Goal: Task Accomplishment & Management: Manage account settings

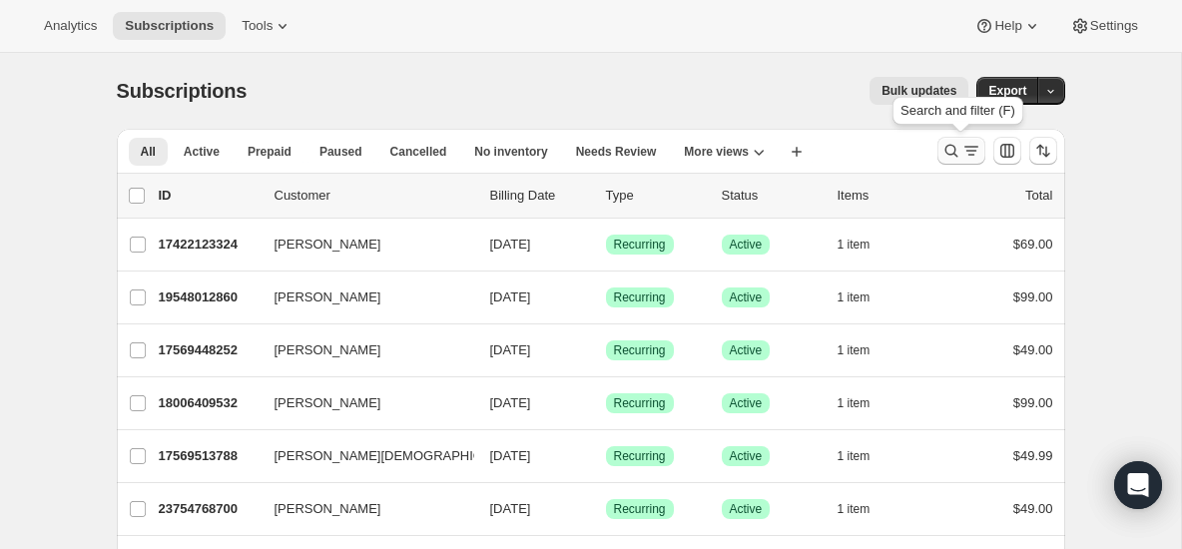
click at [971, 144] on icon "Search and filter results" at bounding box center [972, 151] width 20 height 20
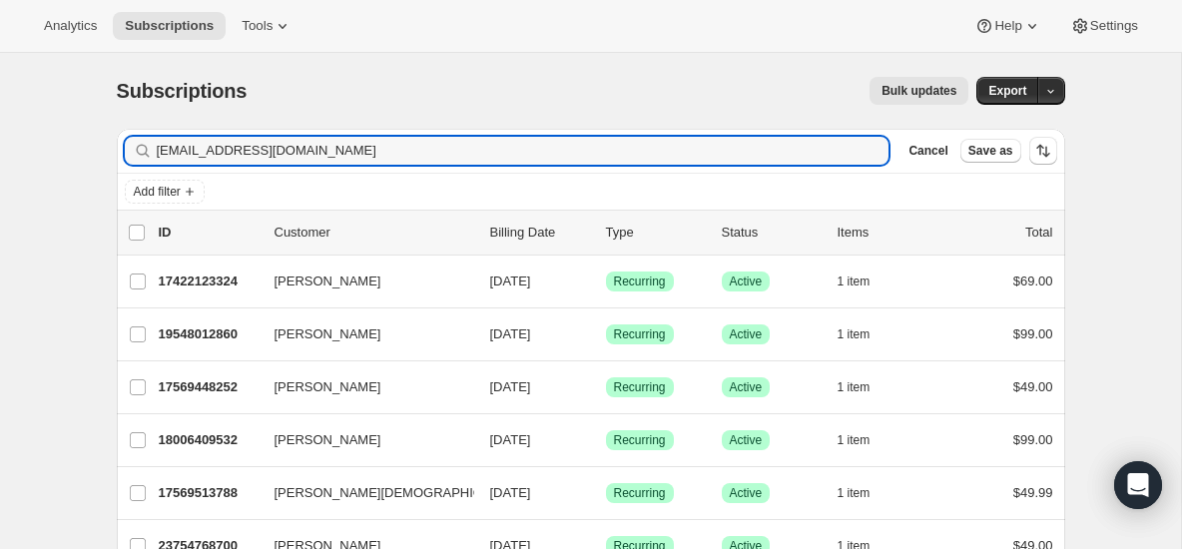
type input "[EMAIL_ADDRESS][DOMAIN_NAME]"
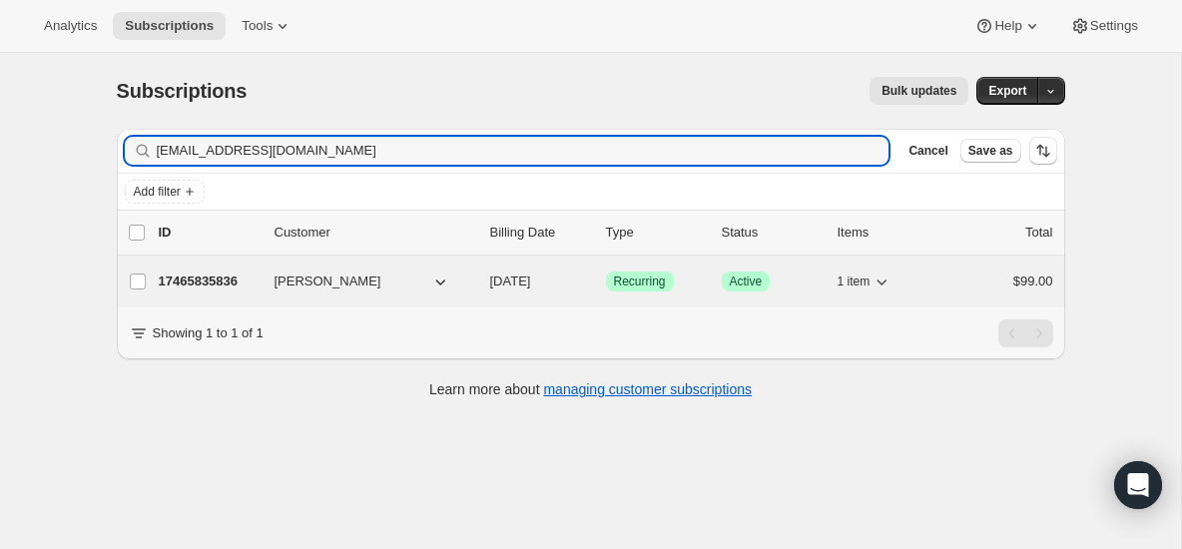
click at [198, 284] on p "17465835836" at bounding box center [209, 282] width 100 height 20
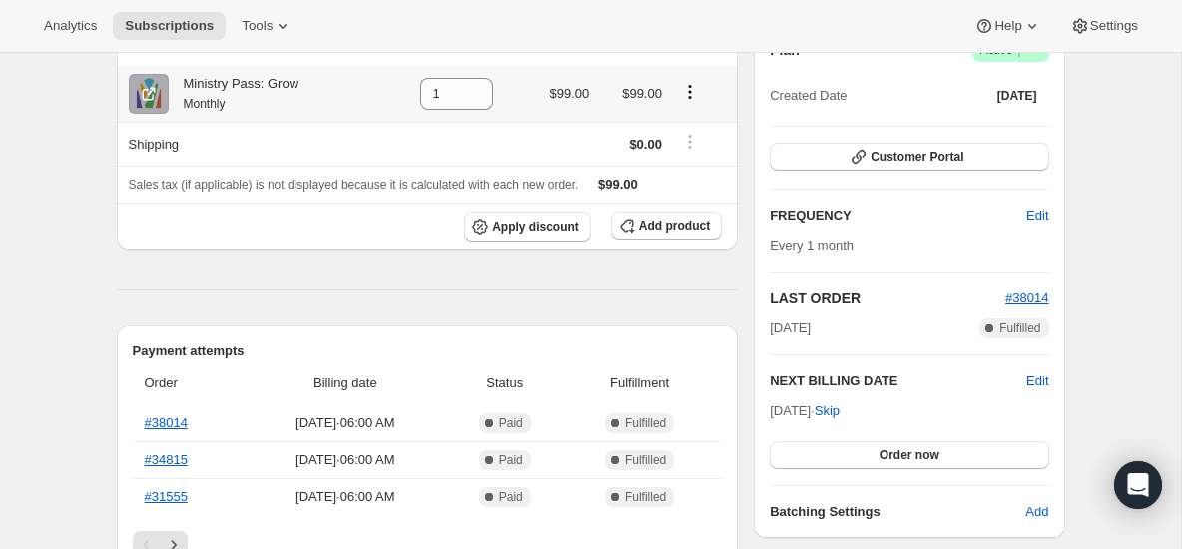
scroll to position [73, 0]
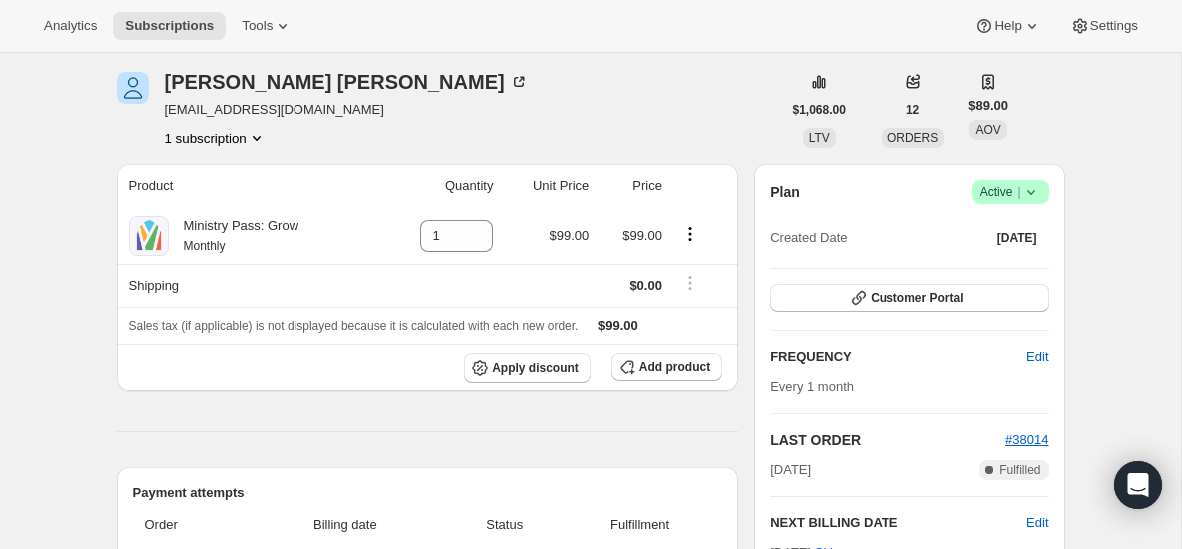
click at [1035, 197] on icon at bounding box center [1032, 192] width 20 height 20
click at [980, 264] on span "Cancel subscription" at bounding box center [1005, 265] width 113 height 15
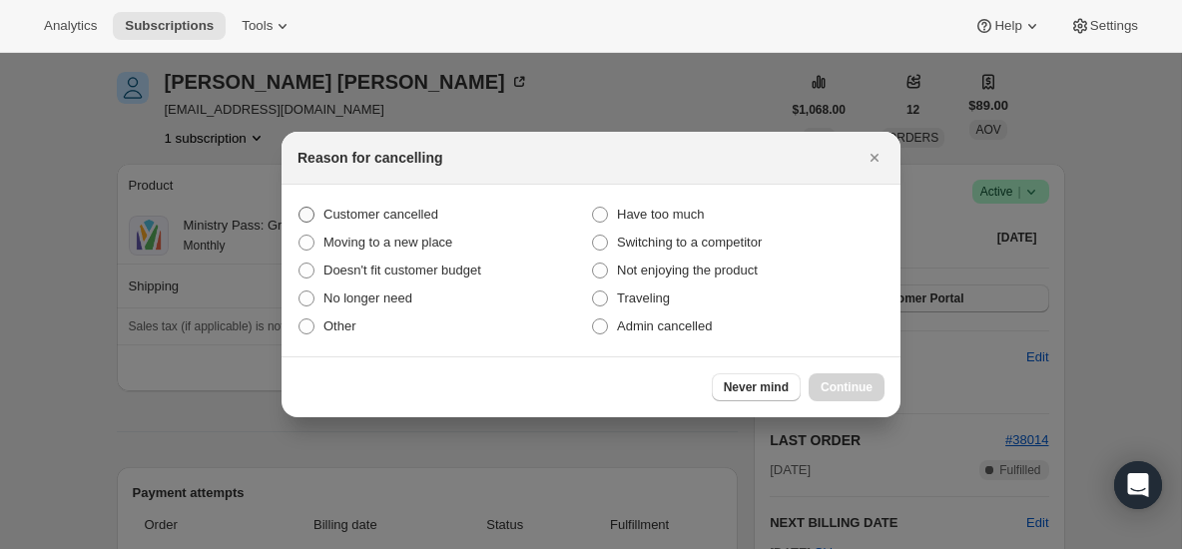
click at [445, 226] on label "Customer cancelled" at bounding box center [445, 215] width 294 height 28
click at [300, 208] on input "Customer cancelled" at bounding box center [299, 207] width 1 height 1
radio input "true"
click at [861, 389] on span "Continue" at bounding box center [847, 387] width 52 height 16
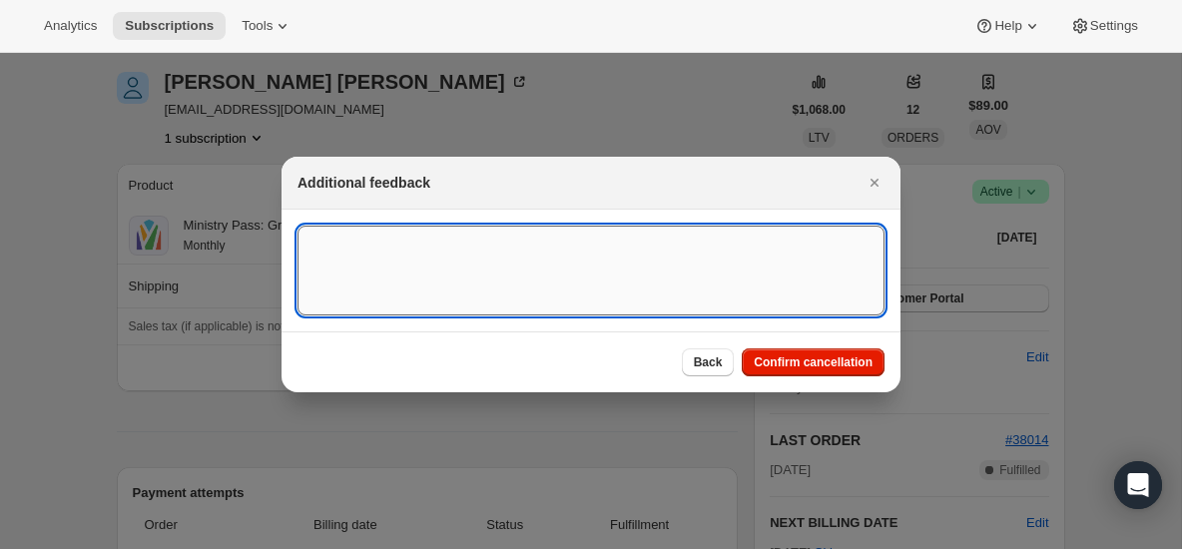
click at [581, 260] on textarea ":rbu:" at bounding box center [591, 271] width 587 height 90
type textarea "CANCELED ON 9/15- REFUND"
click at [797, 347] on div "Back Confirm cancellation" at bounding box center [591, 362] width 619 height 61
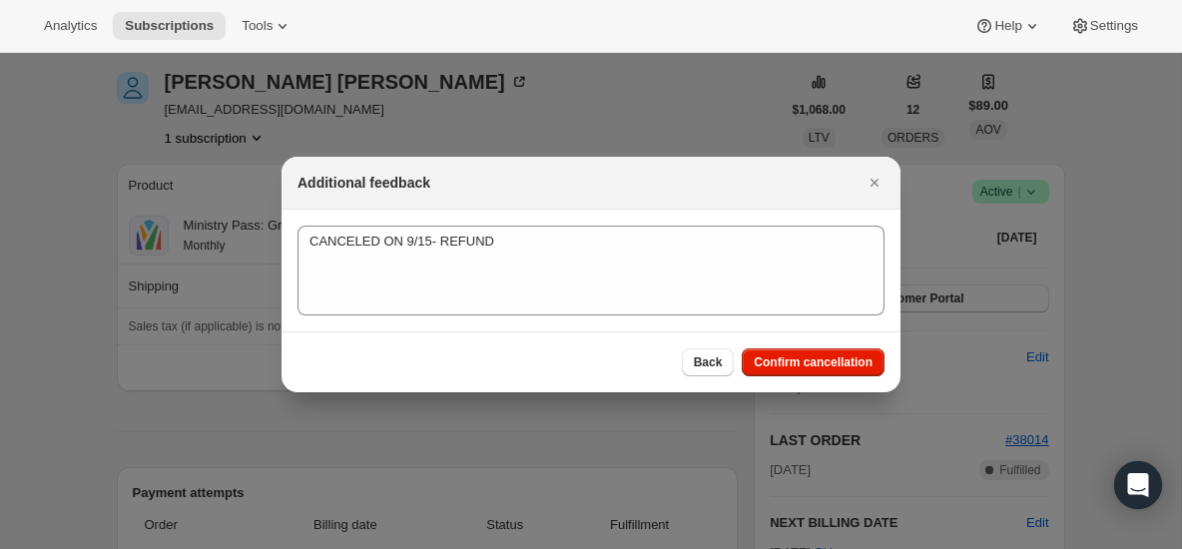
click at [797, 347] on div "Back Confirm cancellation" at bounding box center [591, 362] width 619 height 61
click at [792, 366] on span "Confirm cancellation" at bounding box center [813, 363] width 119 height 16
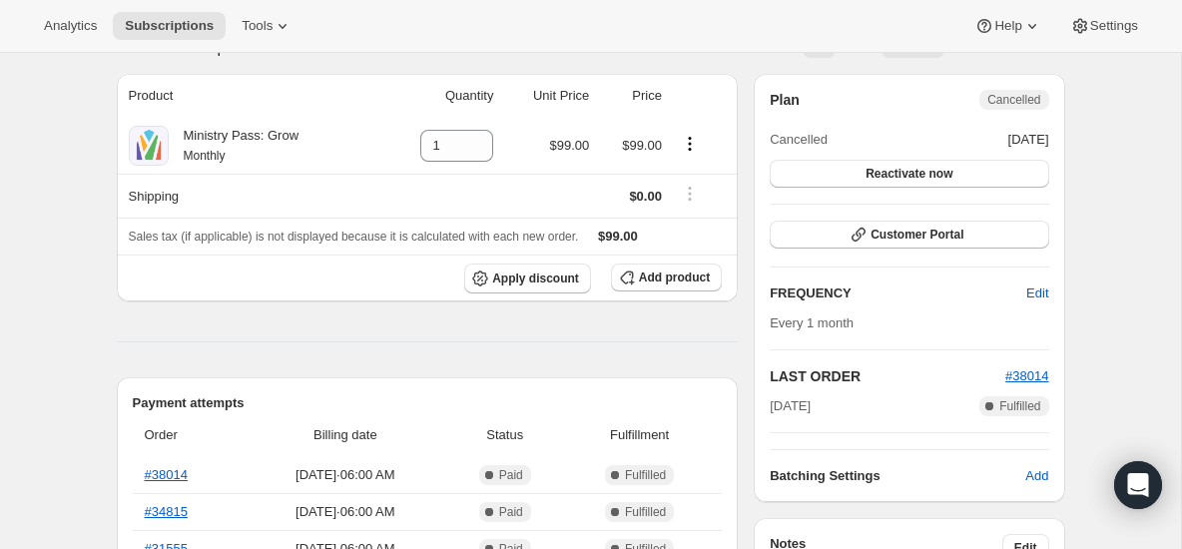
scroll to position [262, 0]
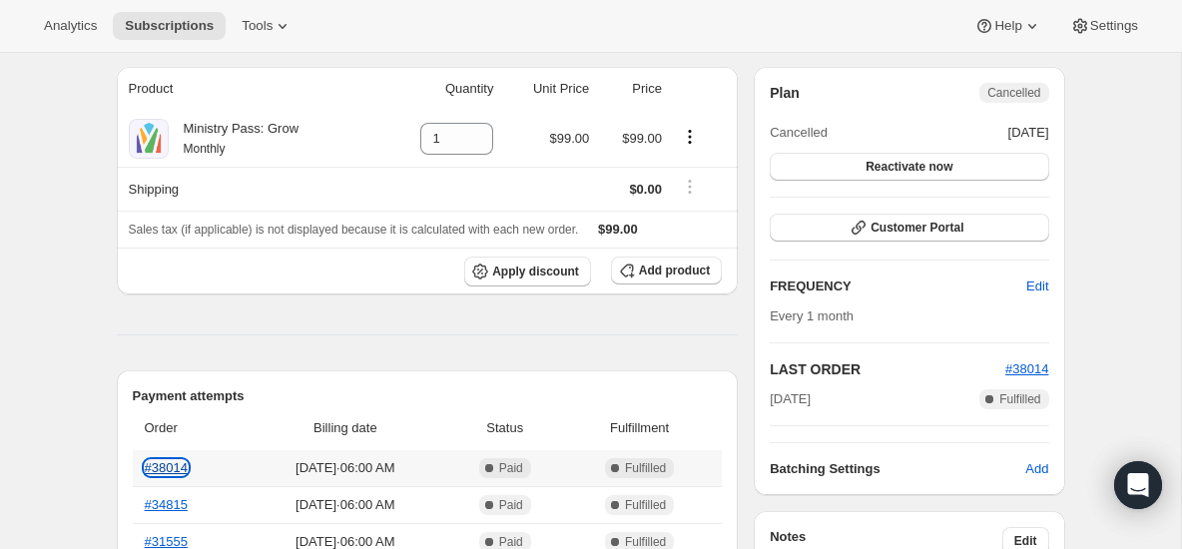
click at [169, 467] on link "#38014" at bounding box center [166, 467] width 43 height 15
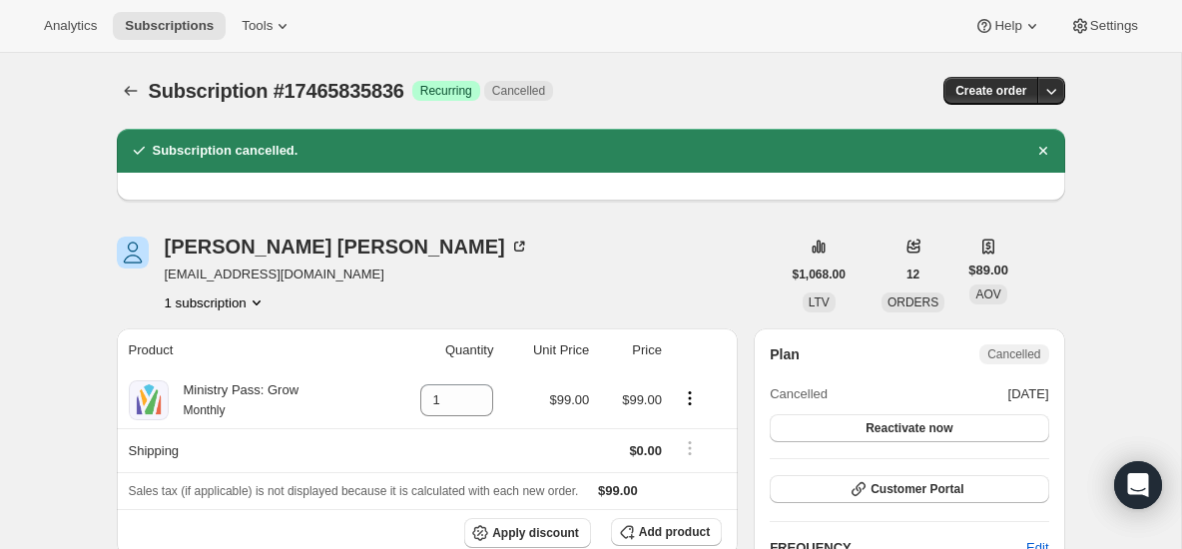
click at [120, 74] on div "Subscription #17465835836. This page is ready Subscription #17465835836 Success…" at bounding box center [591, 91] width 949 height 76
click at [126, 84] on icon "Subscriptions" at bounding box center [131, 91] width 20 height 20
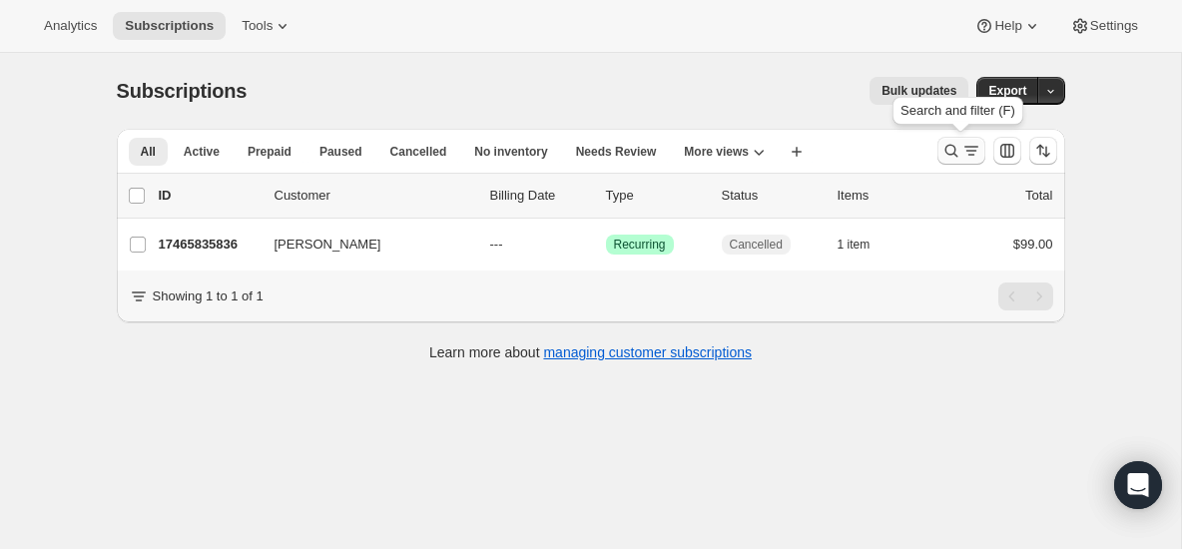
click at [952, 143] on icon "Search and filter results" at bounding box center [952, 151] width 20 height 20
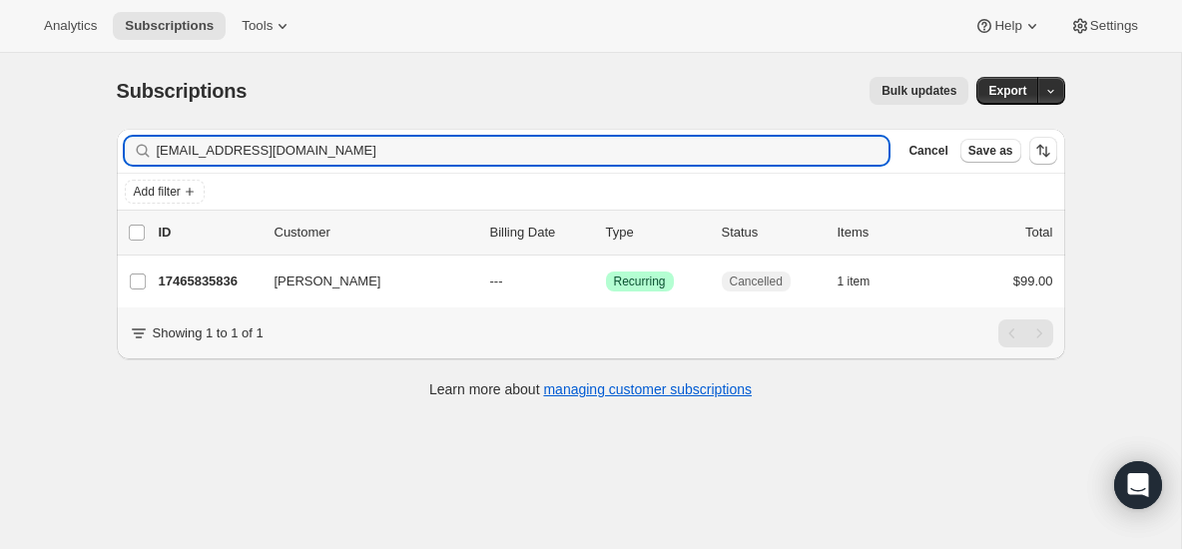
type input "[EMAIL_ADDRESS][DOMAIN_NAME]"
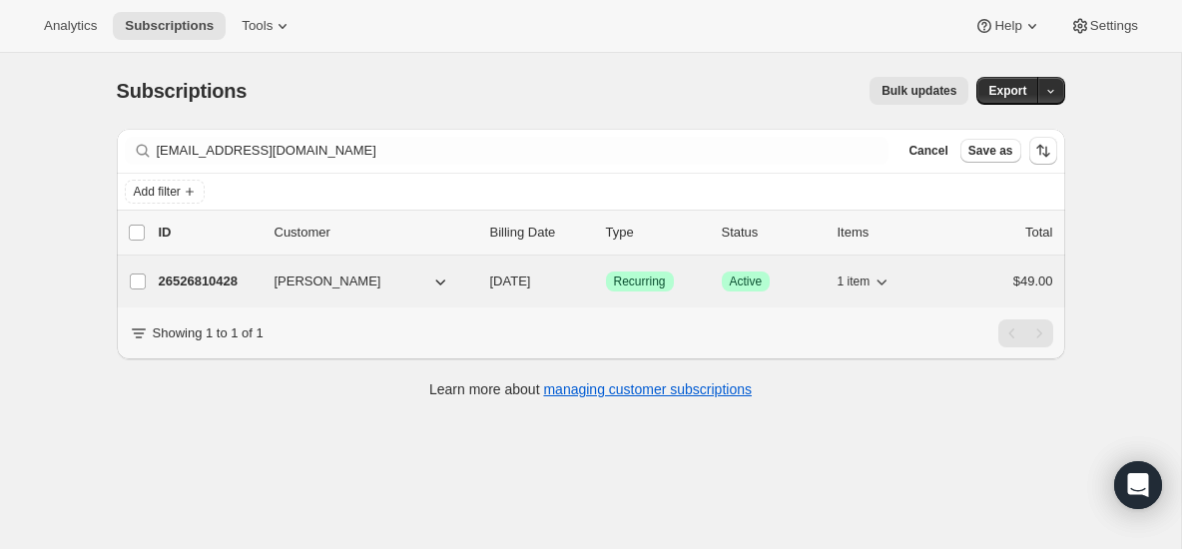
click at [198, 282] on p "26526810428" at bounding box center [209, 282] width 100 height 20
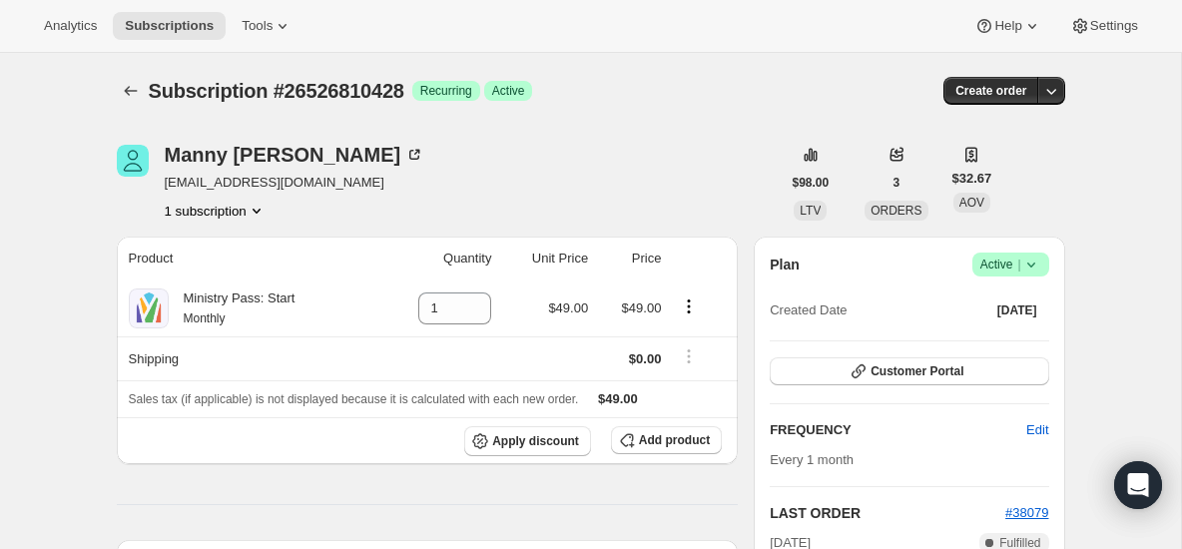
click at [1034, 258] on icon at bounding box center [1032, 265] width 20 height 20
click at [995, 346] on span "Cancel subscription" at bounding box center [1005, 339] width 113 height 20
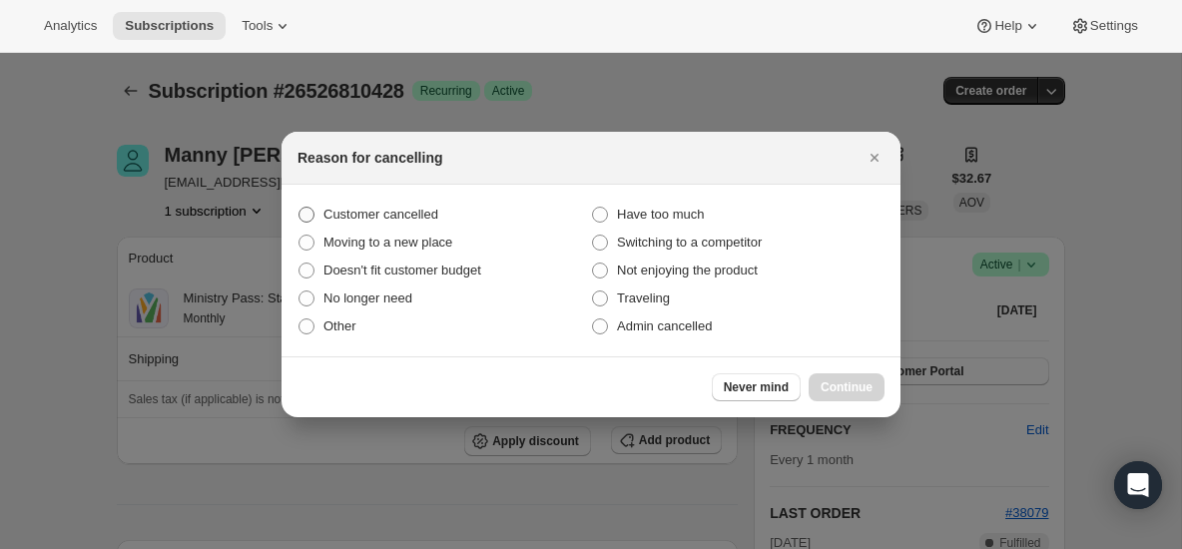
click at [399, 211] on span "Customer cancelled" at bounding box center [381, 214] width 115 height 15
click at [300, 208] on input "Customer cancelled" at bounding box center [299, 207] width 1 height 1
radio input "true"
click at [854, 382] on span "Continue" at bounding box center [847, 387] width 52 height 16
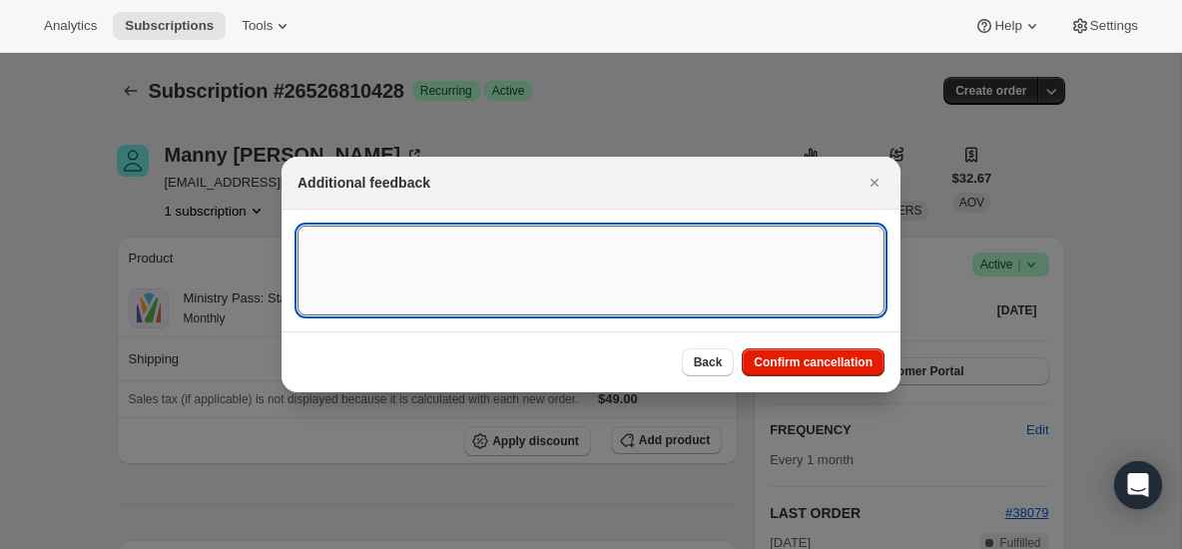
click at [541, 266] on textarea ":ri4:" at bounding box center [591, 271] width 587 height 90
click at [386, 242] on textarea "canceled ob 9/15" at bounding box center [591, 271] width 587 height 90
type textarea "canceled on 9/15"
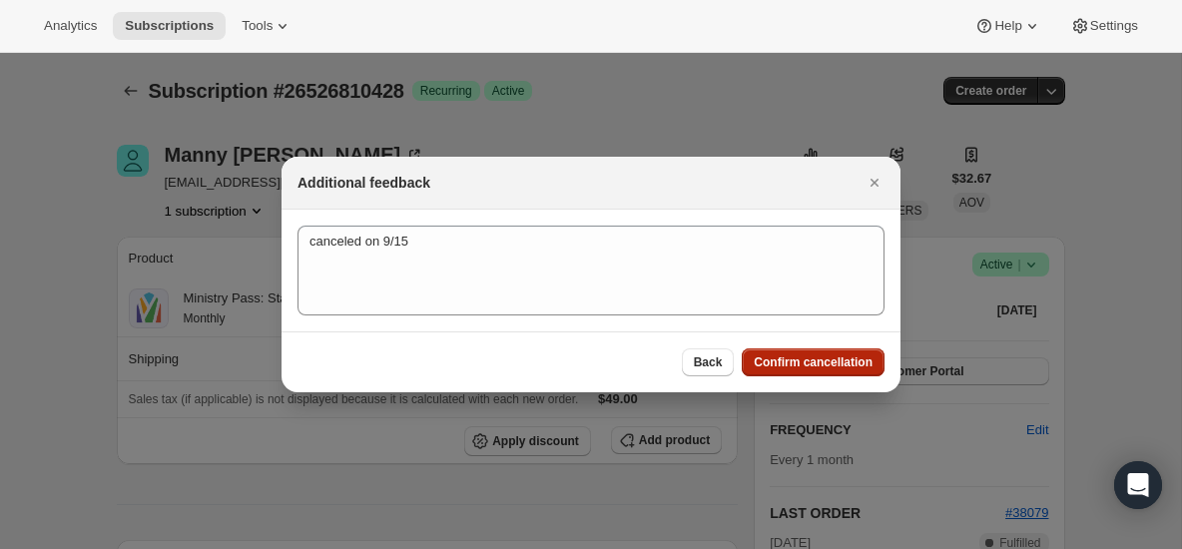
click at [780, 367] on span "Confirm cancellation" at bounding box center [813, 363] width 119 height 16
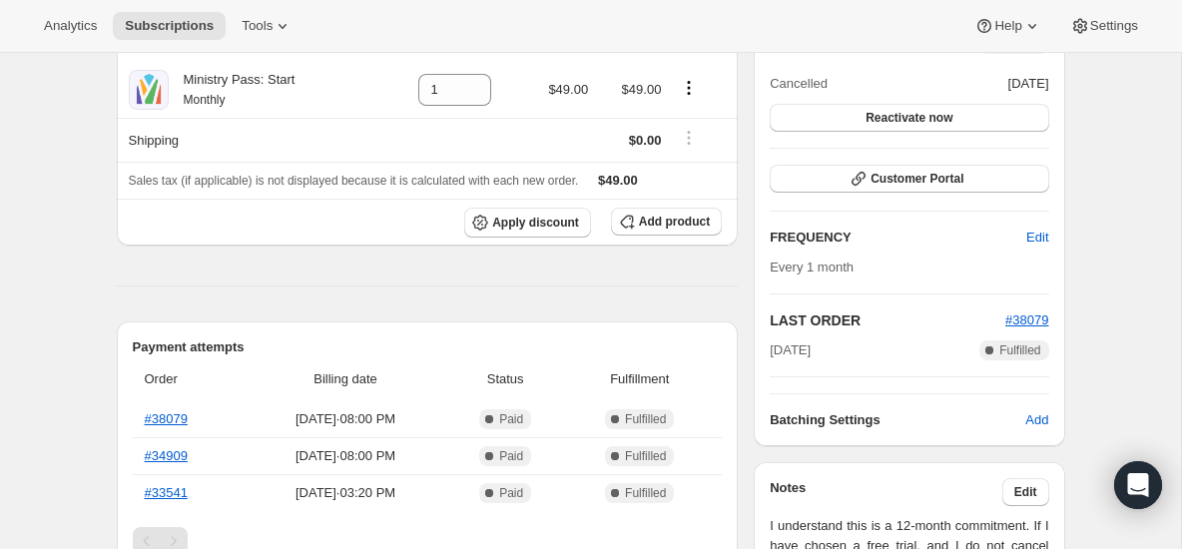
scroll to position [314, 0]
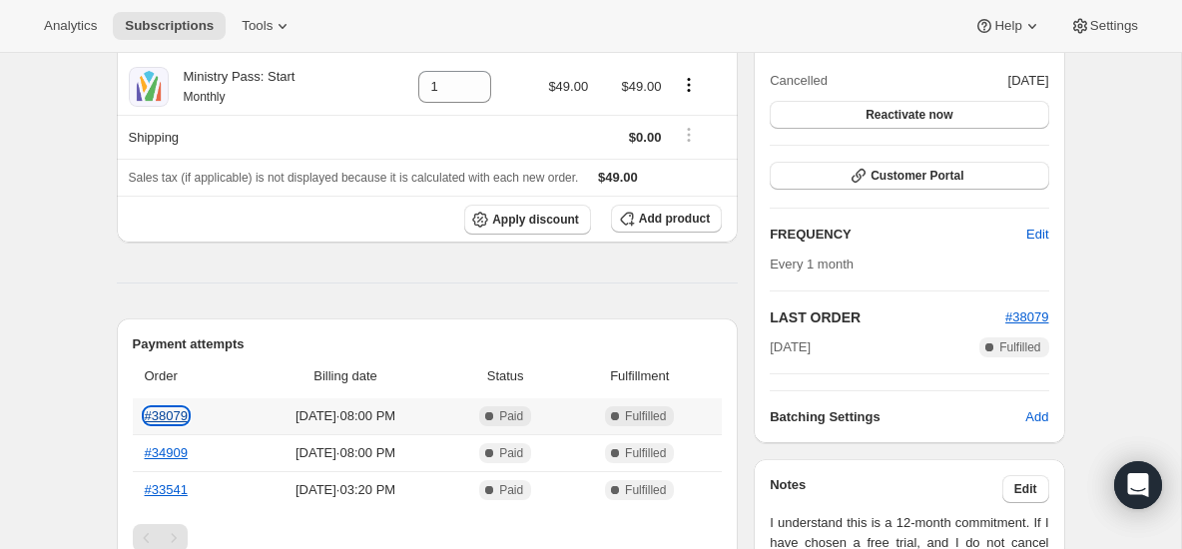
click at [187, 417] on link "#38079" at bounding box center [166, 415] width 43 height 15
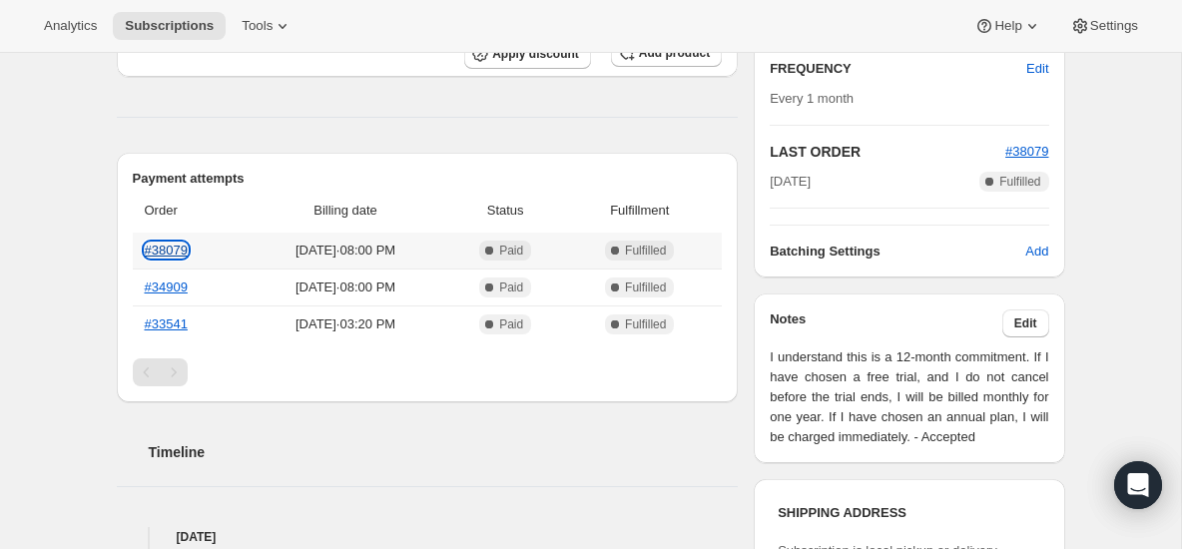
scroll to position [425, 0]
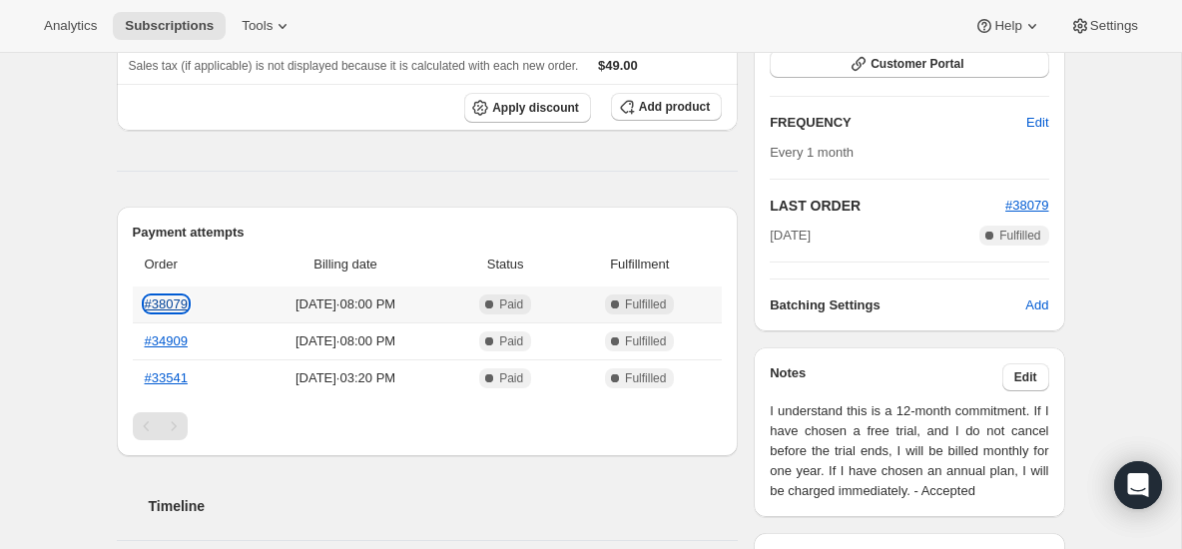
click at [176, 302] on link "#38079" at bounding box center [166, 304] width 43 height 15
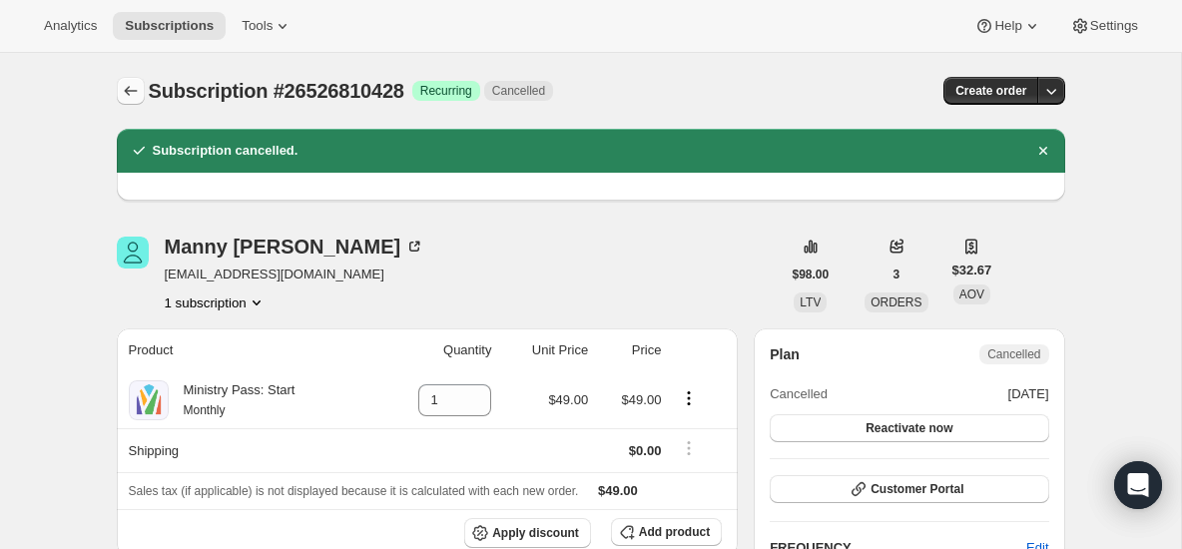
click at [124, 93] on icon "Subscriptions" at bounding box center [131, 91] width 20 height 20
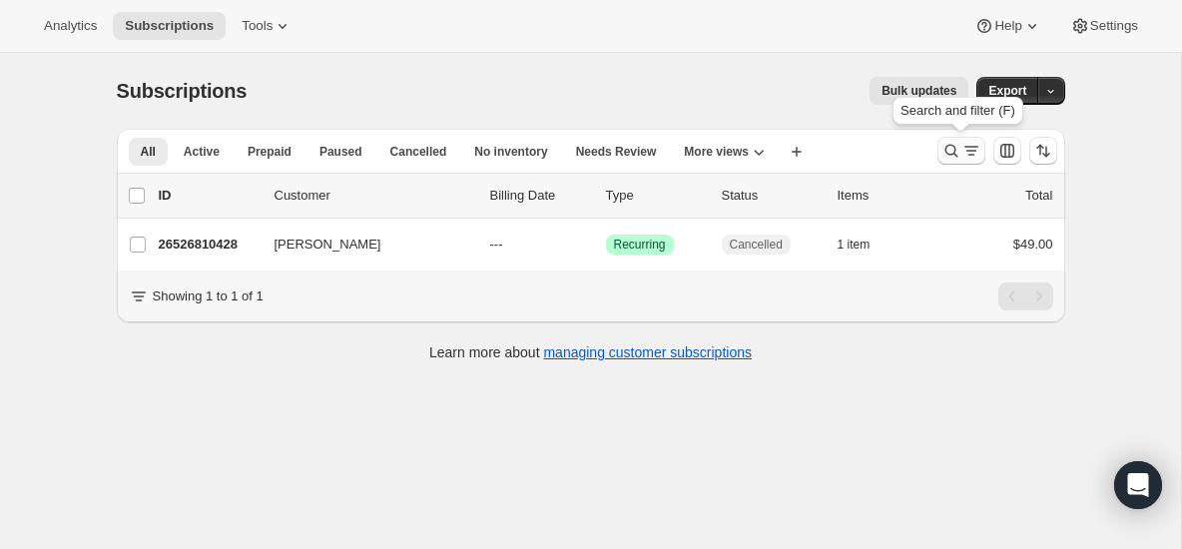
click at [945, 145] on icon "Search and filter results" at bounding box center [952, 151] width 20 height 20
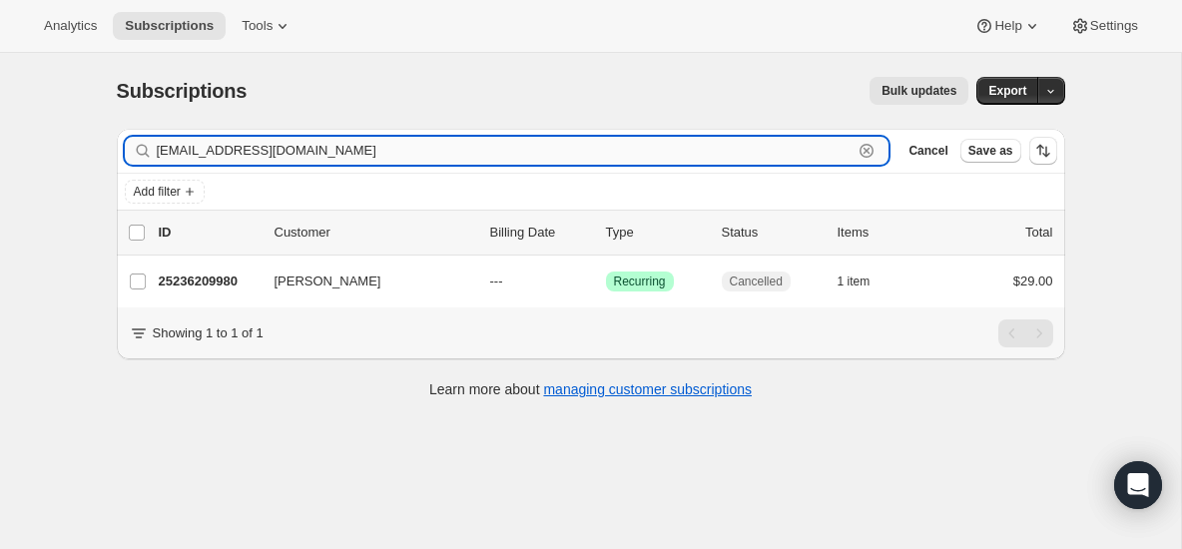
click at [320, 150] on input "[EMAIL_ADDRESS][DOMAIN_NAME]" at bounding box center [505, 151] width 697 height 28
paste input "[EMAIL_ADDRESS]"
type input "[EMAIL_ADDRESS][DOMAIN_NAME]"
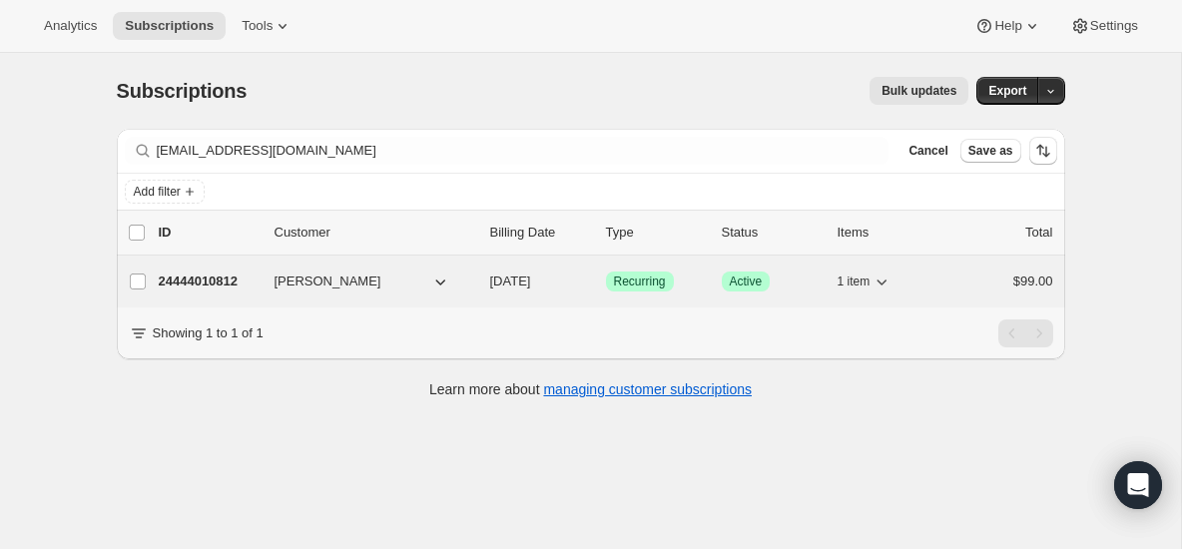
click at [224, 289] on p "24444010812" at bounding box center [209, 282] width 100 height 20
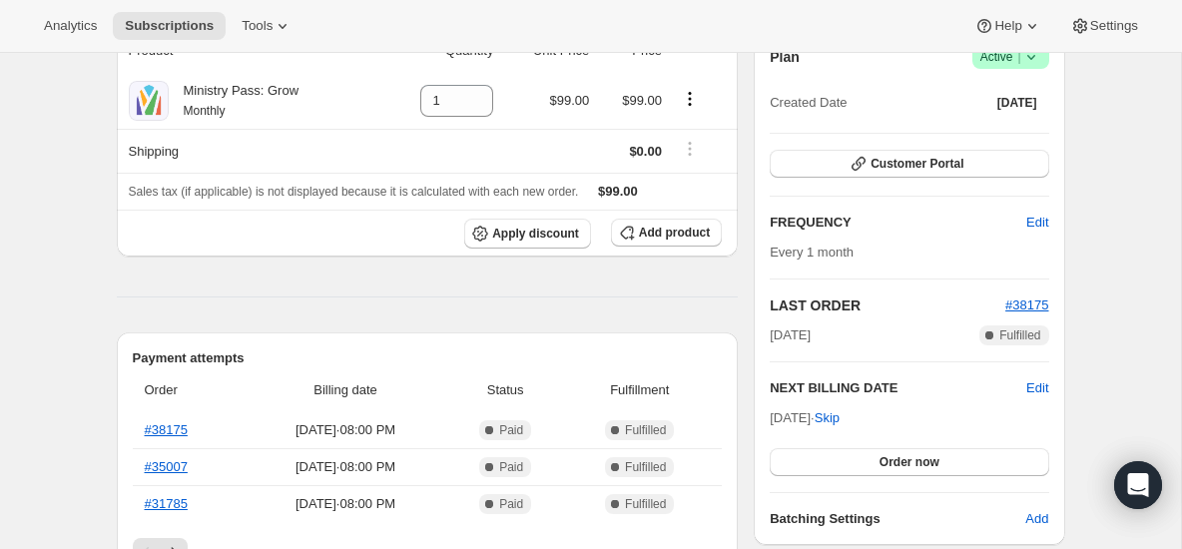
scroll to position [159, 0]
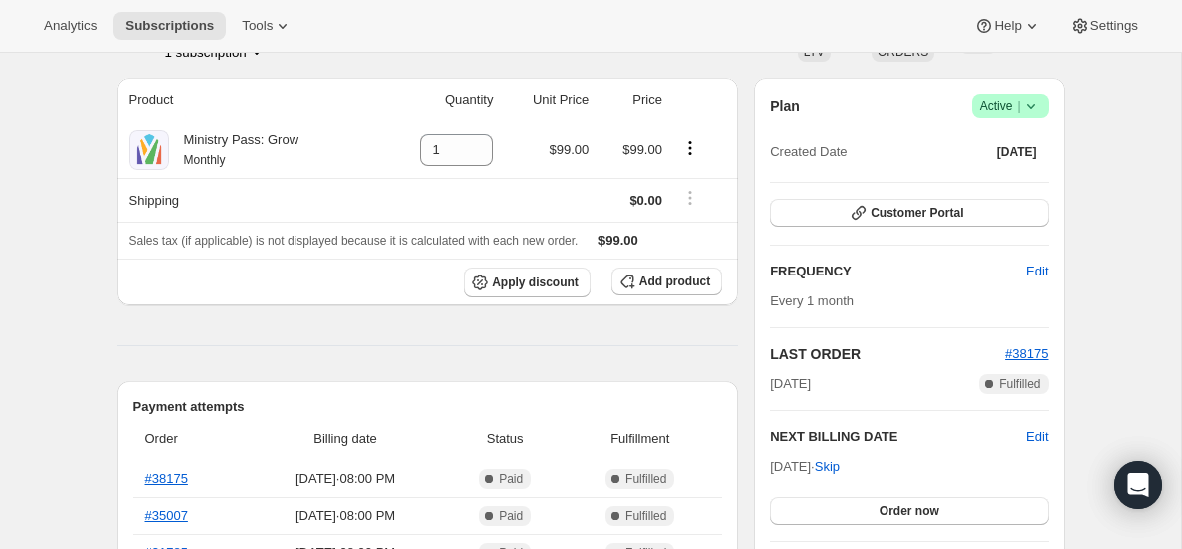
click at [1030, 103] on icon at bounding box center [1032, 106] width 20 height 20
click at [984, 176] on span "Cancel subscription" at bounding box center [1005, 179] width 113 height 15
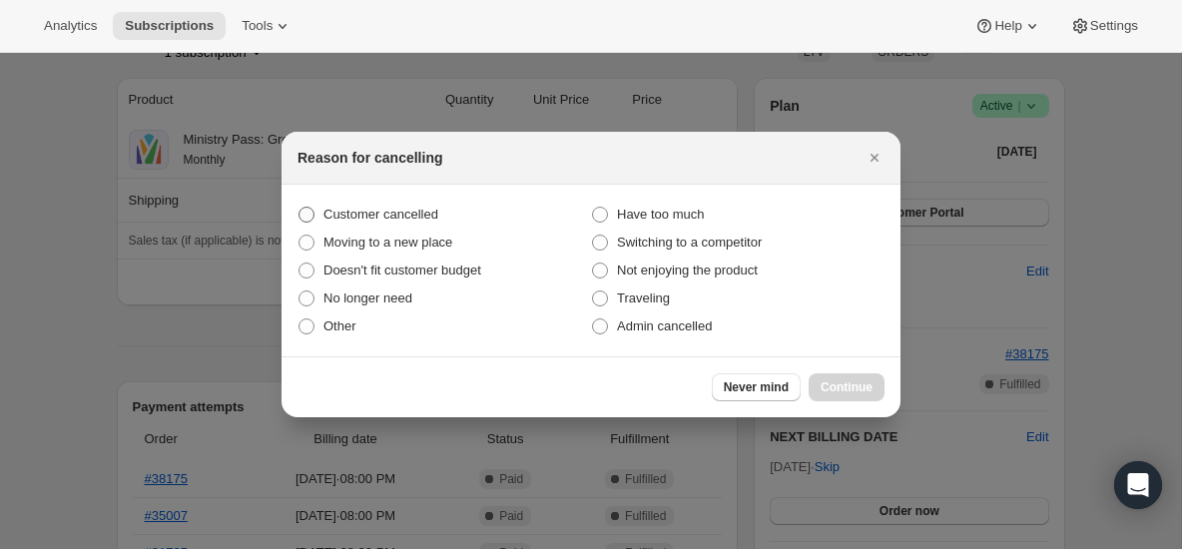
click at [431, 226] on label "Customer cancelled" at bounding box center [445, 215] width 294 height 28
click at [300, 208] on input "Customer cancelled" at bounding box center [299, 207] width 1 height 1
radio input "true"
click at [869, 384] on span "Continue" at bounding box center [847, 387] width 52 height 16
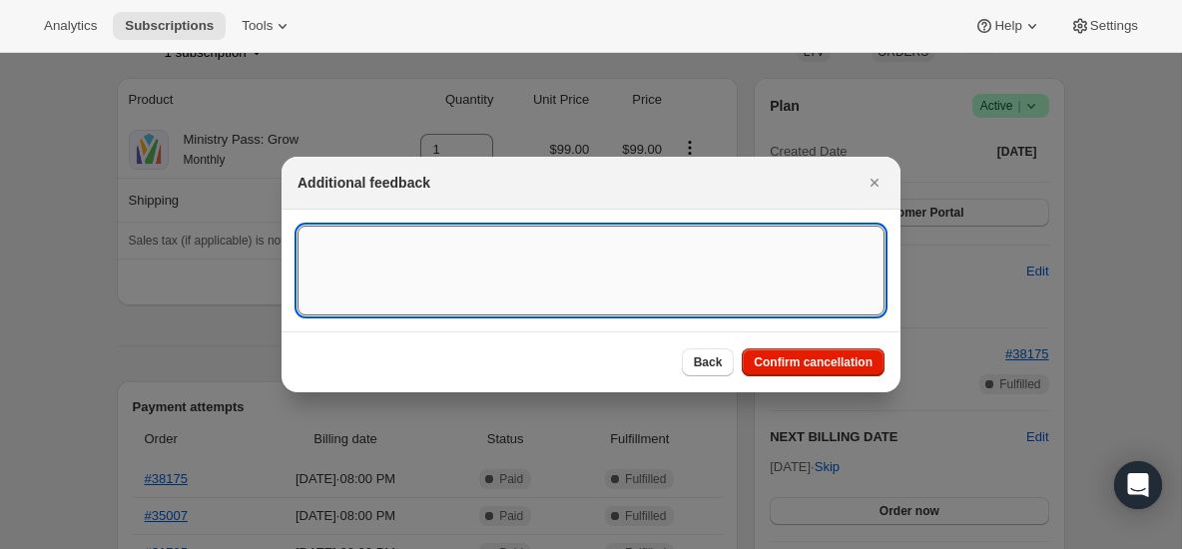
click at [326, 232] on textarea ":roa:" at bounding box center [591, 271] width 587 height 90
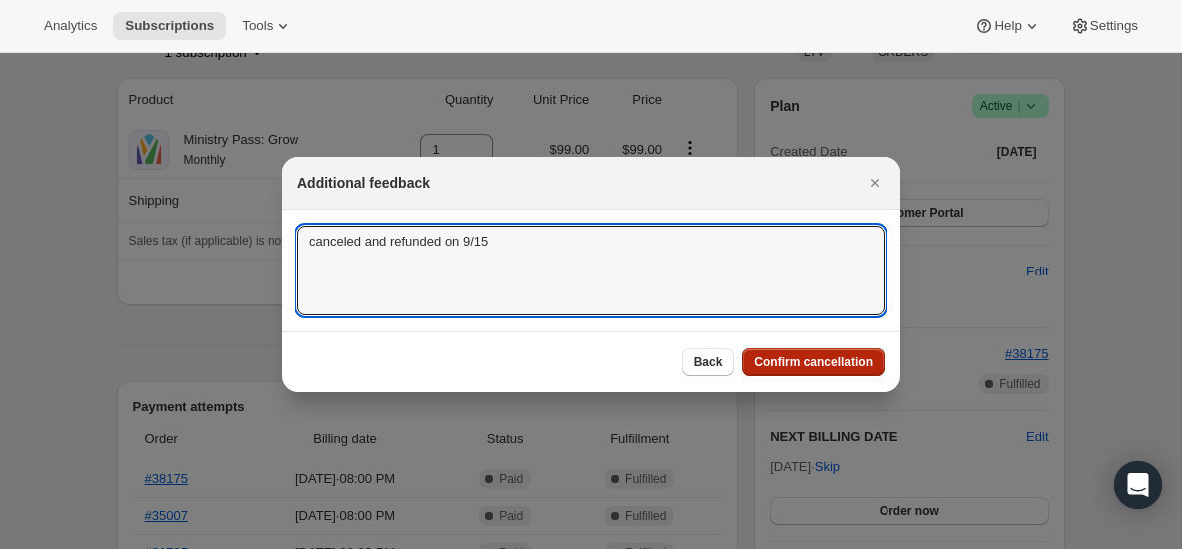
type textarea "canceled and refunded on 9/15"
click at [784, 350] on button "Confirm cancellation" at bounding box center [813, 363] width 143 height 28
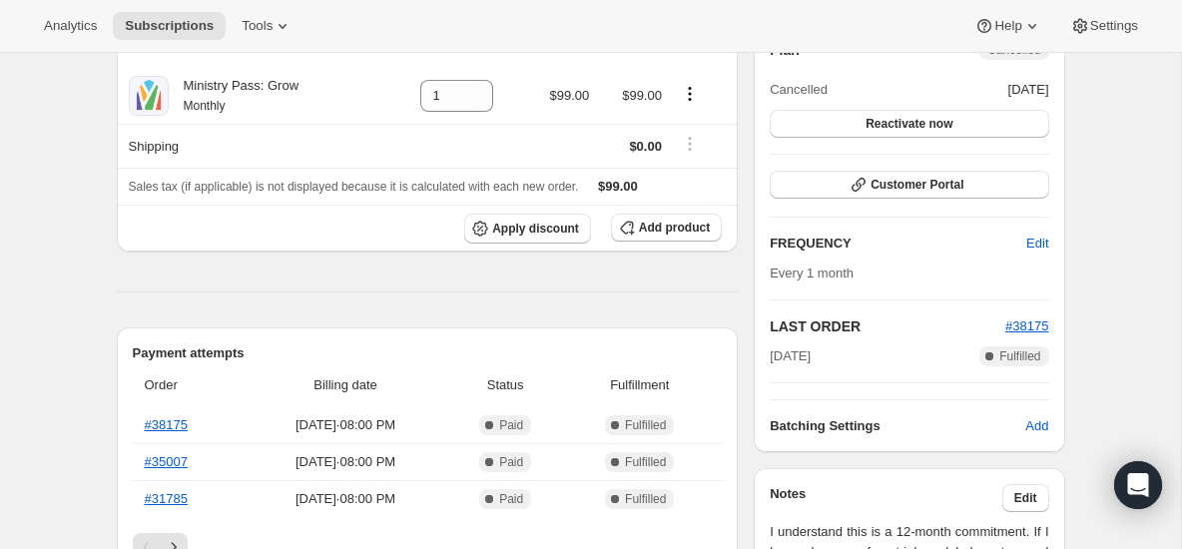
scroll to position [317, 0]
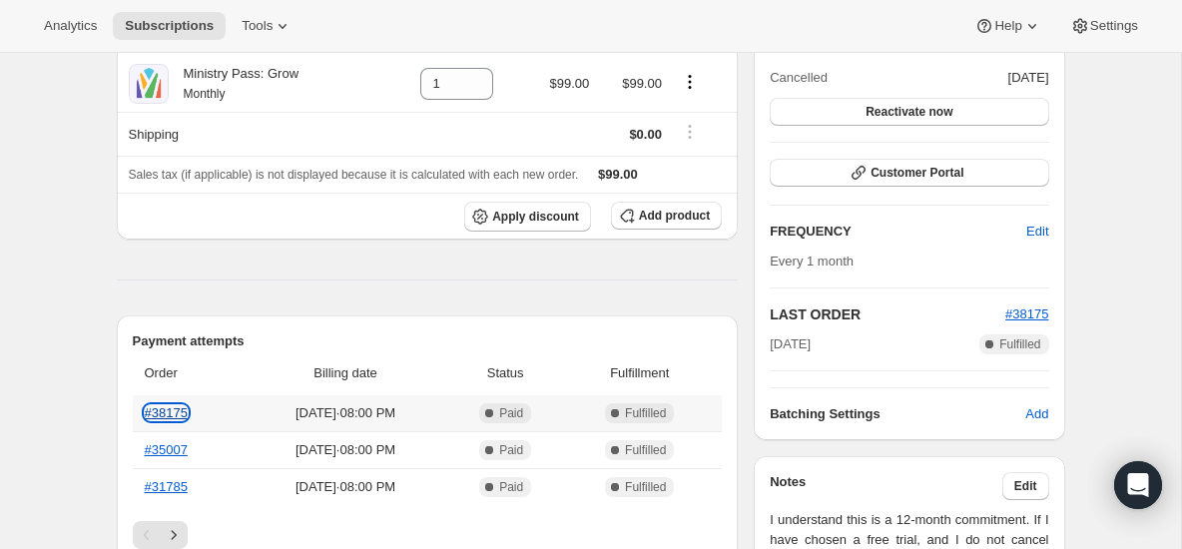
click at [188, 409] on link "#38175" at bounding box center [166, 412] width 43 height 15
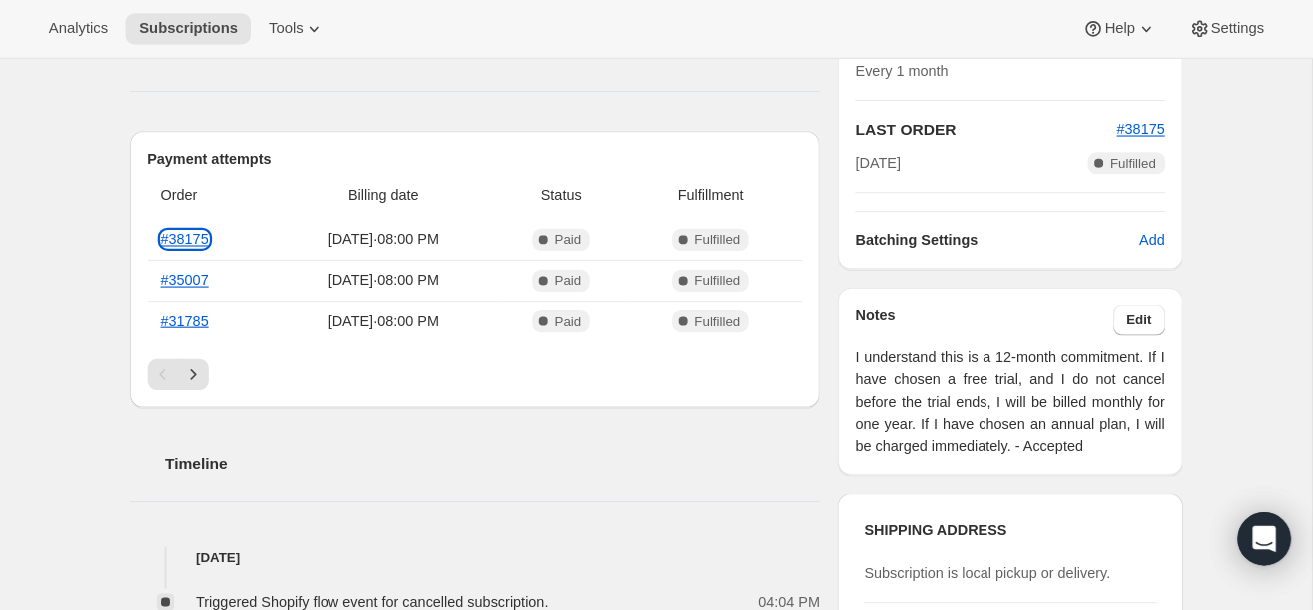
scroll to position [396, 0]
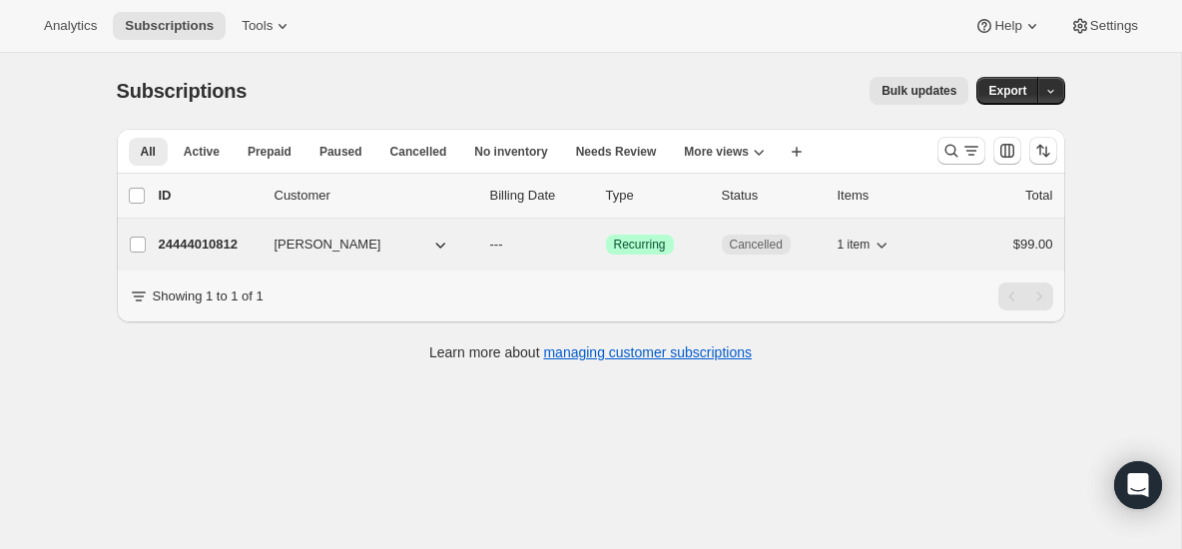
click at [232, 245] on p "24444010812" at bounding box center [209, 245] width 100 height 20
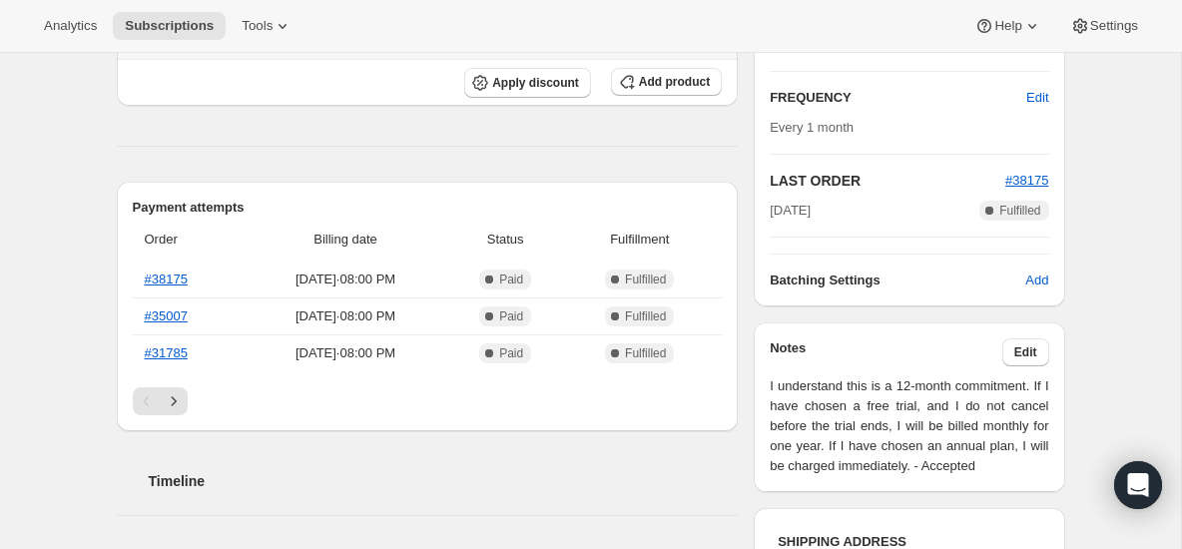
scroll to position [361, 0]
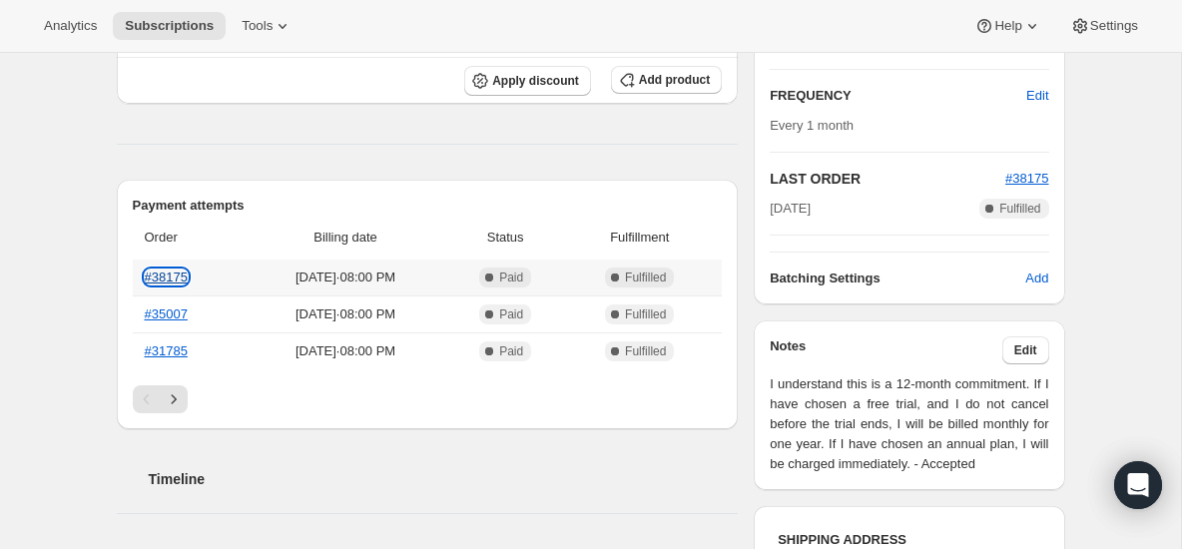
click at [176, 277] on link "#38175" at bounding box center [166, 277] width 43 height 15
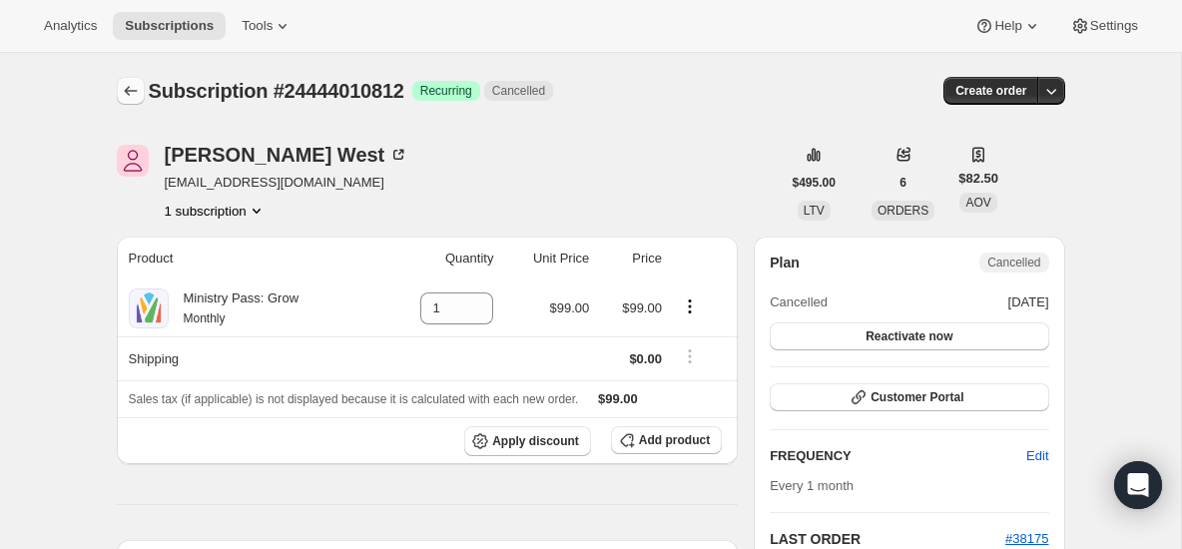
click at [142, 96] on button "Subscriptions" at bounding box center [131, 91] width 28 height 28
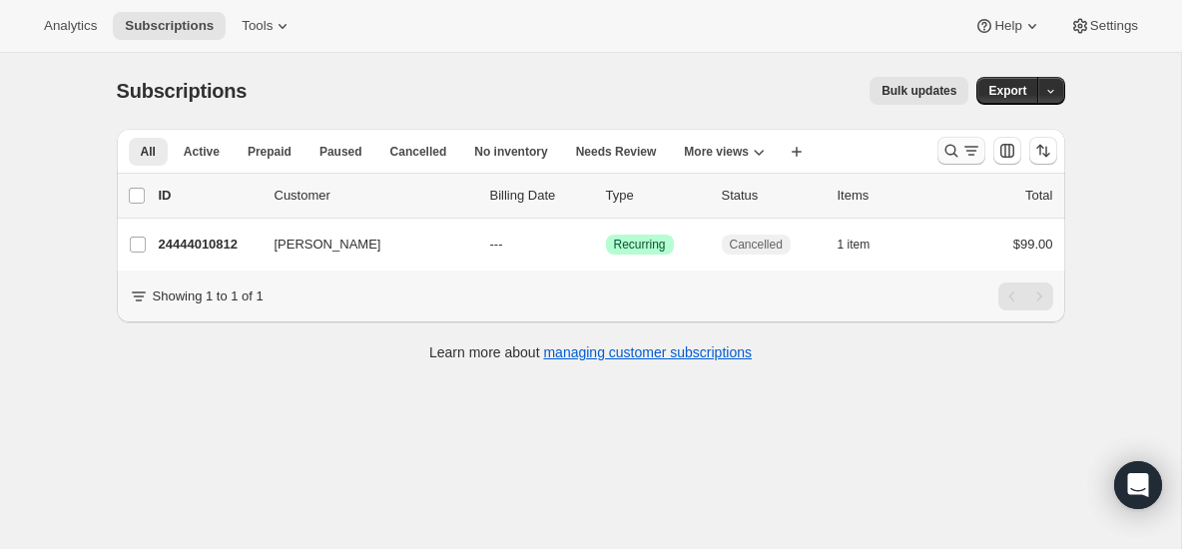
click at [952, 154] on icon "Search and filter results" at bounding box center [952, 151] width 20 height 20
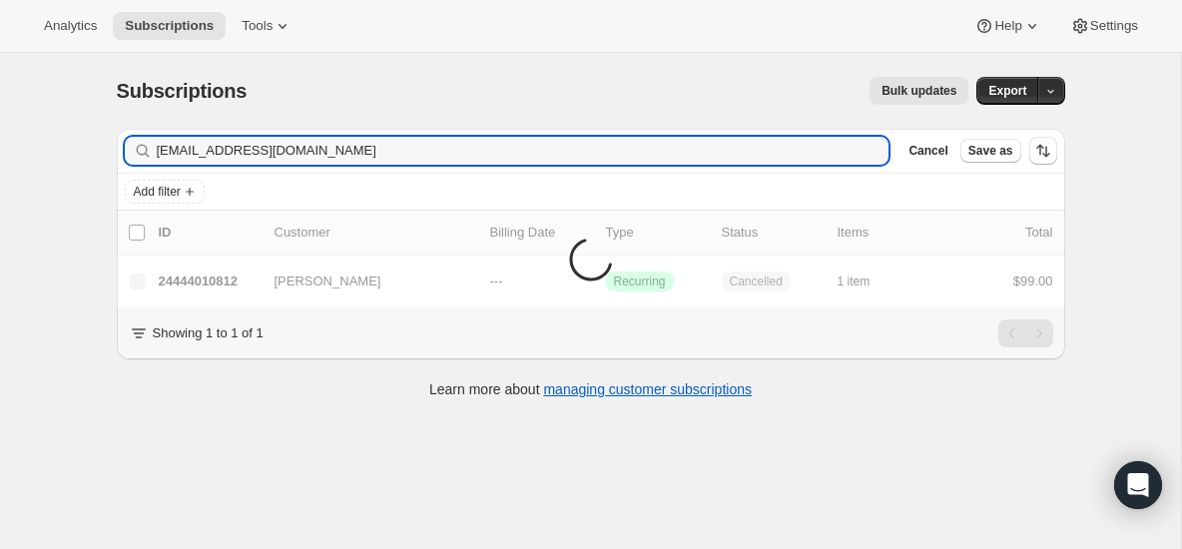
type input "bestelle@visitgraceway.org"
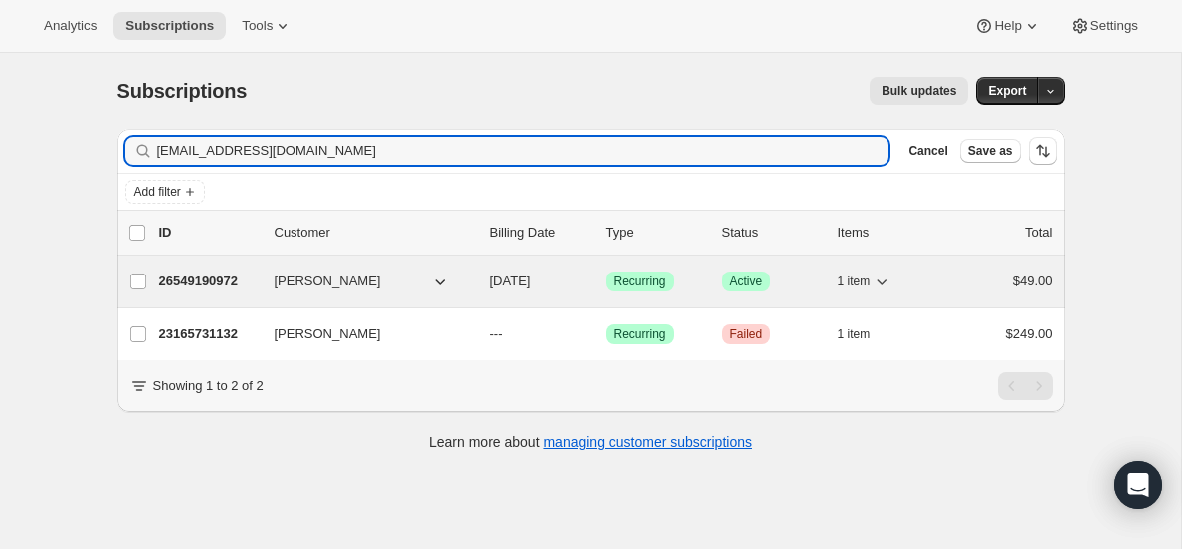
click at [195, 283] on p "26549190972" at bounding box center [209, 282] width 100 height 20
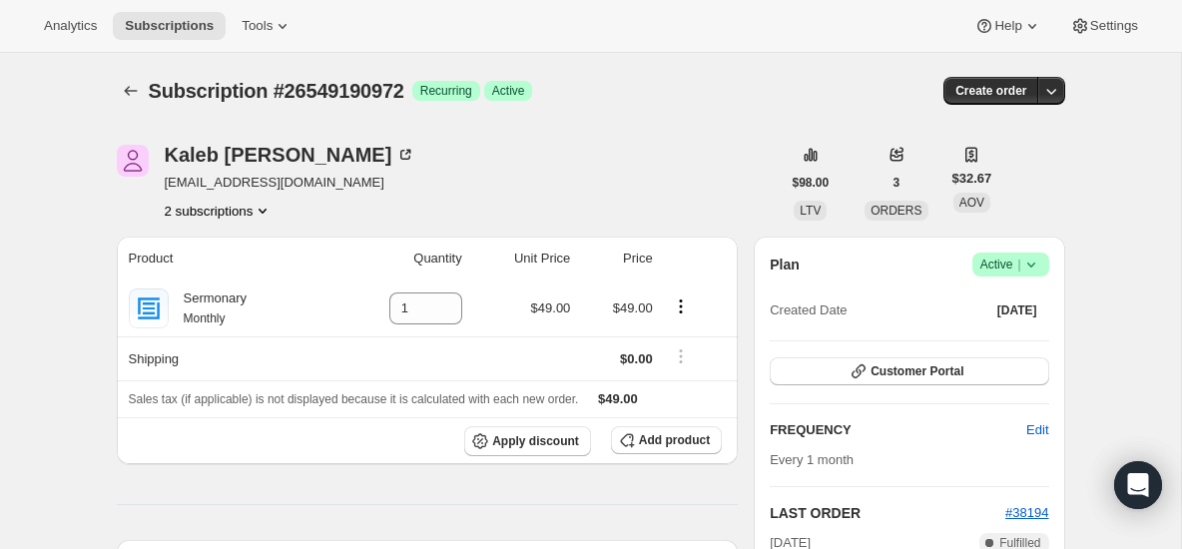
click at [1045, 260] on span "Success Active |" at bounding box center [1011, 265] width 77 height 24
click at [1004, 329] on span "Cancel subscription" at bounding box center [1005, 339] width 113 height 20
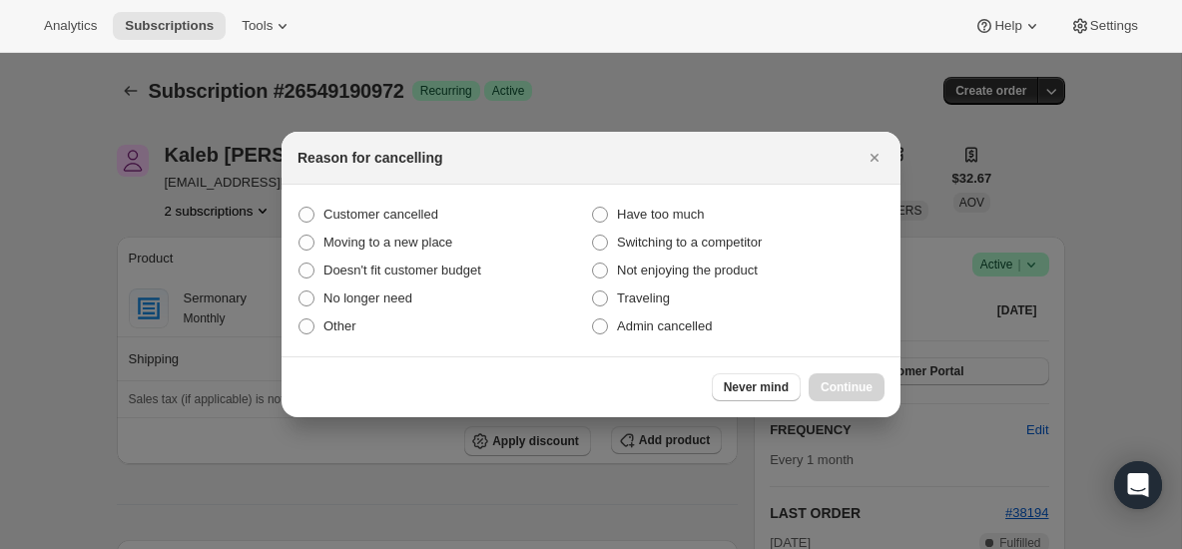
click at [425, 199] on section "Customer cancelled Have too much Moving to a new place Switching to a competito…" at bounding box center [591, 271] width 619 height 172
click at [424, 203] on label "Customer cancelled" at bounding box center [445, 215] width 294 height 28
click at [300, 207] on input "Customer cancelled" at bounding box center [299, 207] width 1 height 1
radio input "true"
click at [842, 387] on span "Continue" at bounding box center [847, 387] width 52 height 16
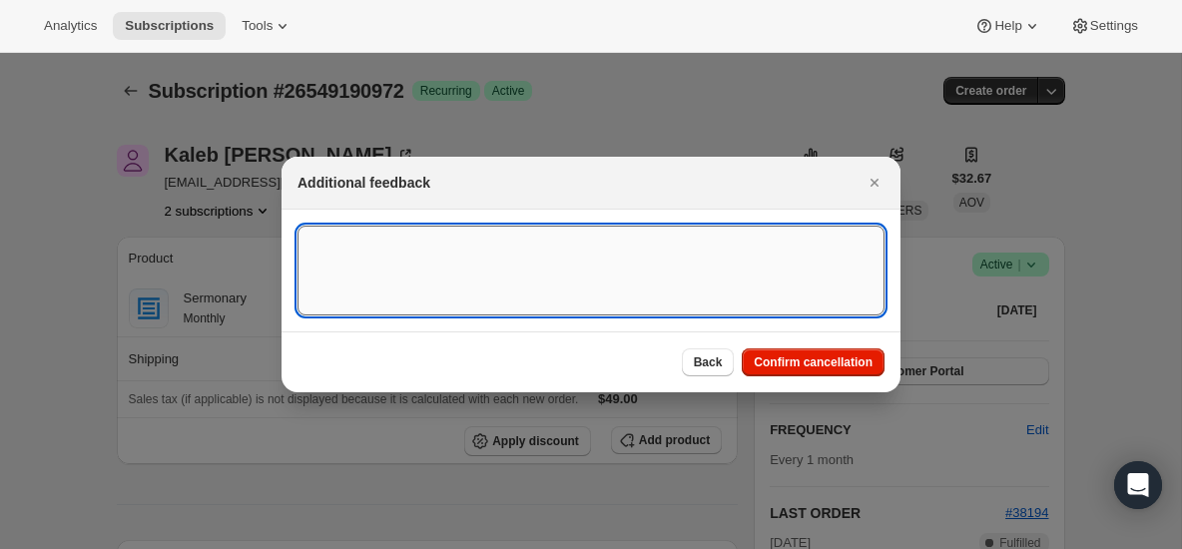
click at [507, 244] on textarea ":r62:" at bounding box center [591, 271] width 587 height 90
type textarea "Canceled on 9/15"
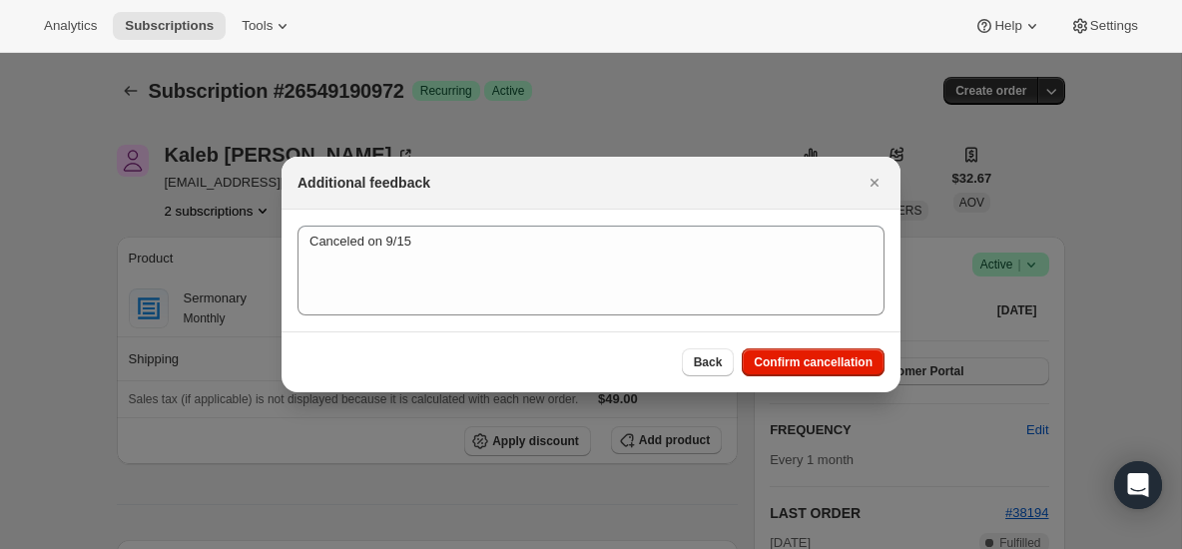
click at [813, 347] on div "Back Confirm cancellation" at bounding box center [591, 362] width 619 height 61
click at [813, 365] on span "Confirm cancellation" at bounding box center [813, 363] width 119 height 16
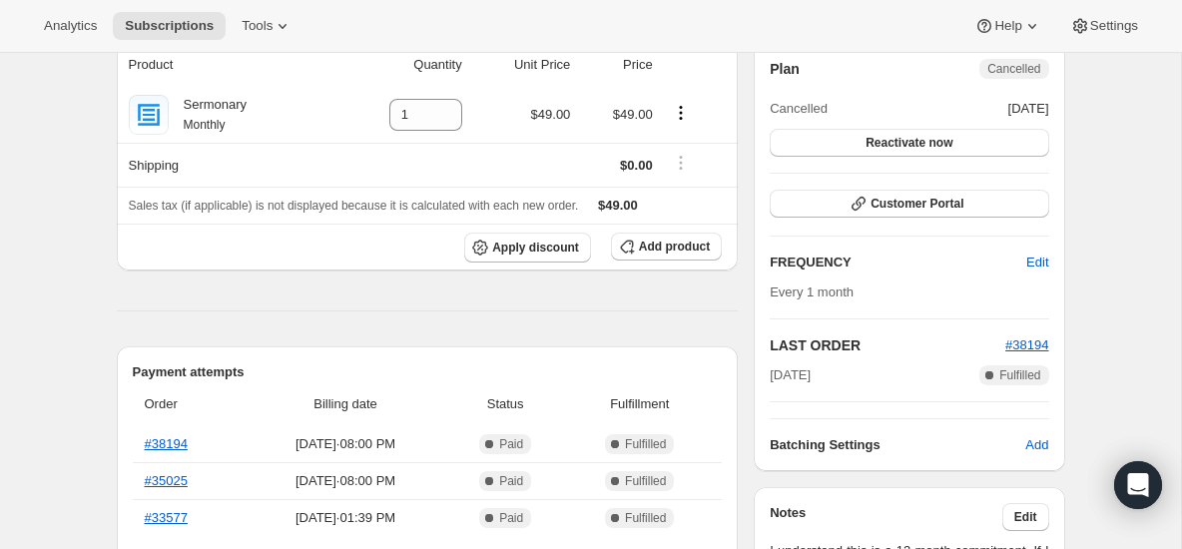
scroll to position [294, 0]
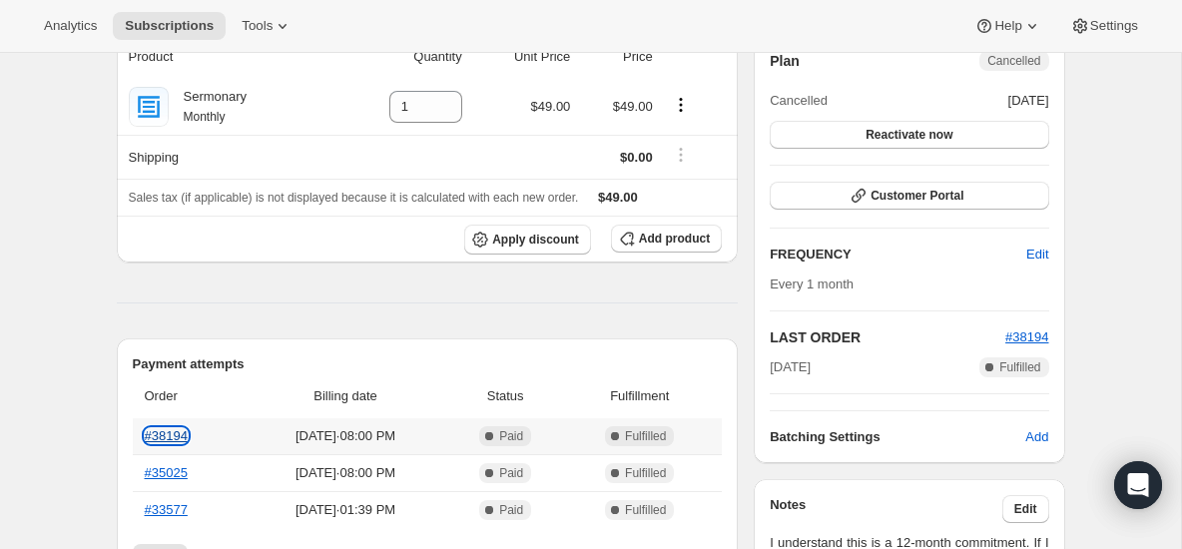
click at [154, 432] on link "#38194" at bounding box center [166, 435] width 43 height 15
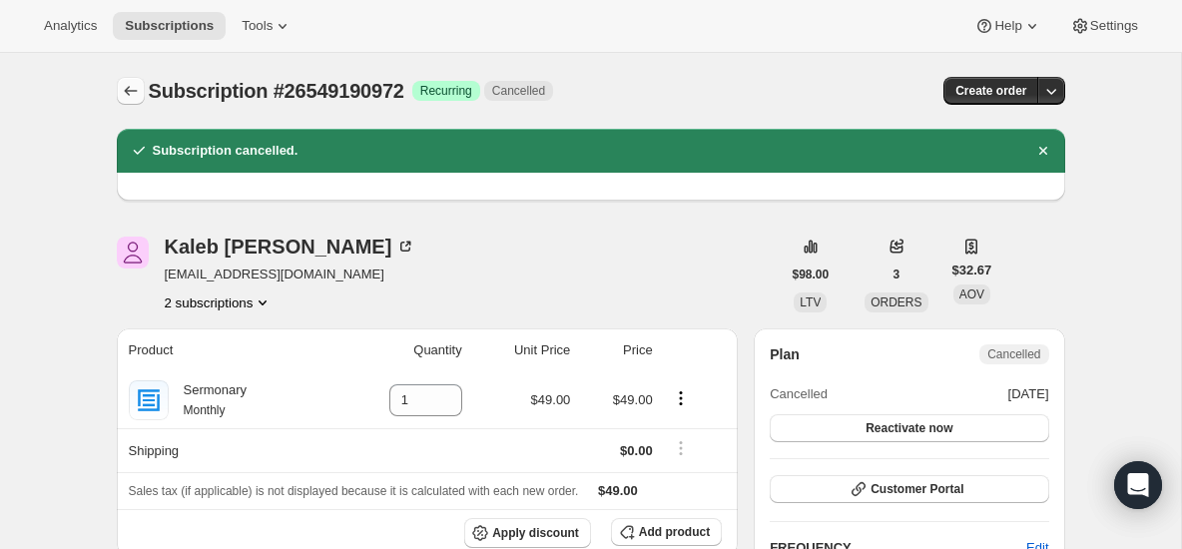
click at [138, 102] on button "Subscriptions" at bounding box center [131, 91] width 28 height 28
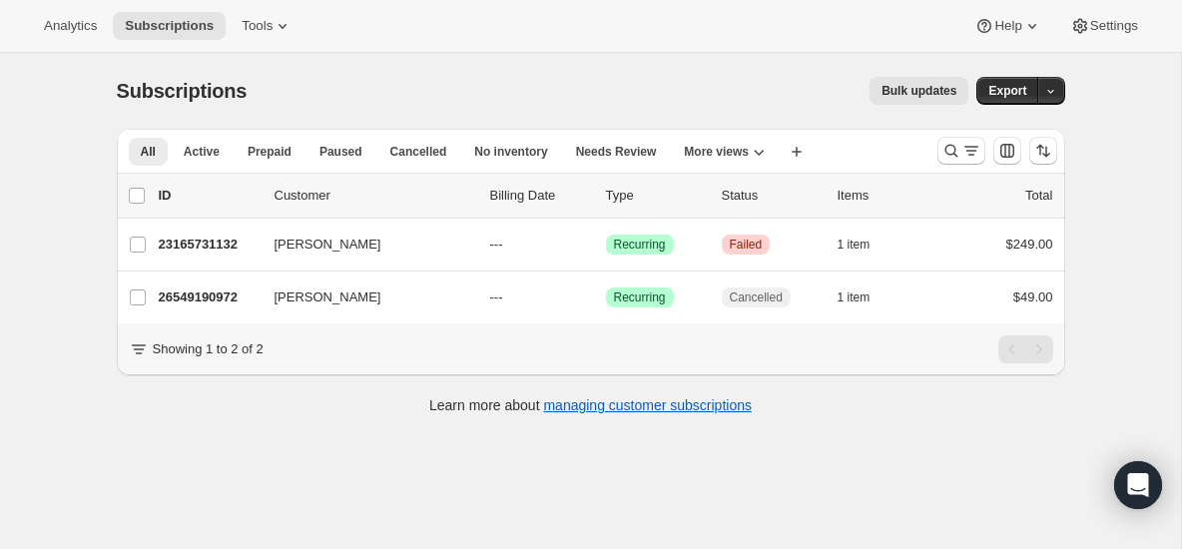
click at [953, 129] on div "All Active Prepaid Paused Cancelled No inventory Needs Review Sermonary Active …" at bounding box center [591, 151] width 949 height 44
click at [953, 148] on icon "Search and filter results" at bounding box center [952, 151] width 20 height 20
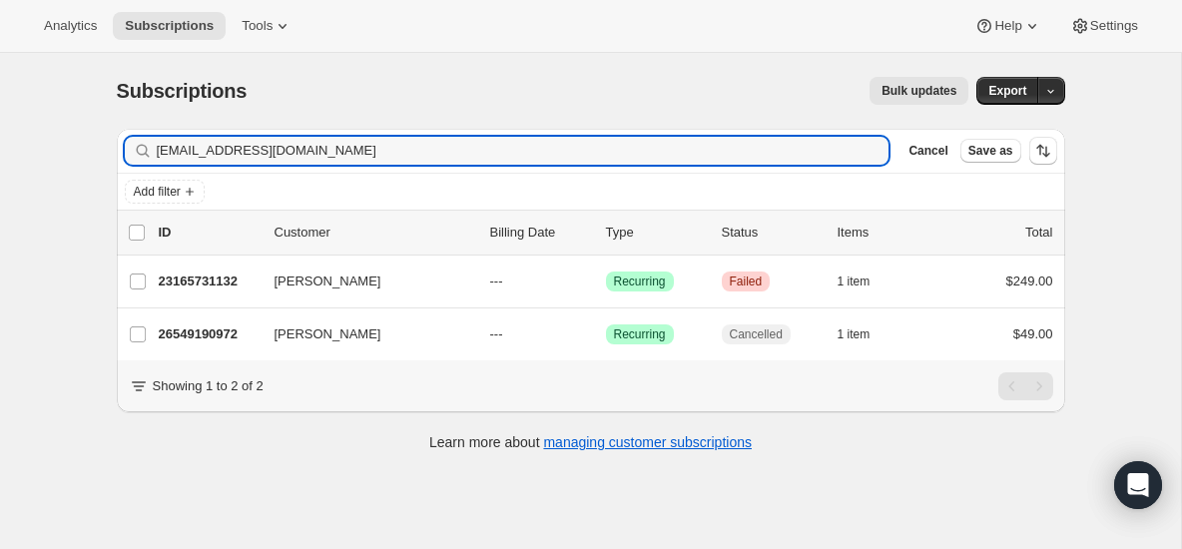
type input "mmiller@oasishomechurch.com"
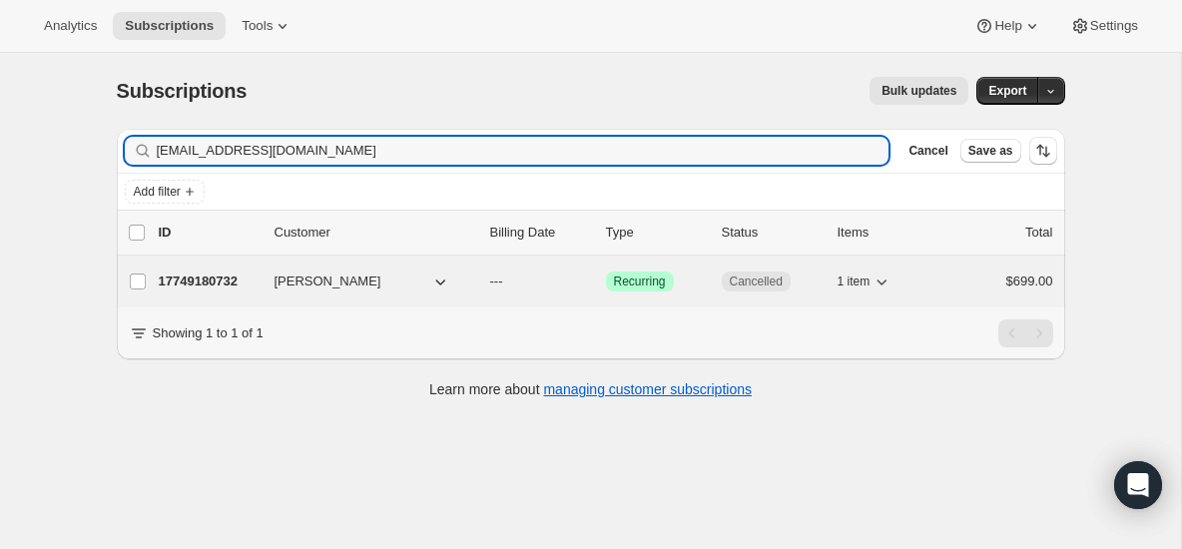
click at [199, 288] on p "17749180732" at bounding box center [209, 282] width 100 height 20
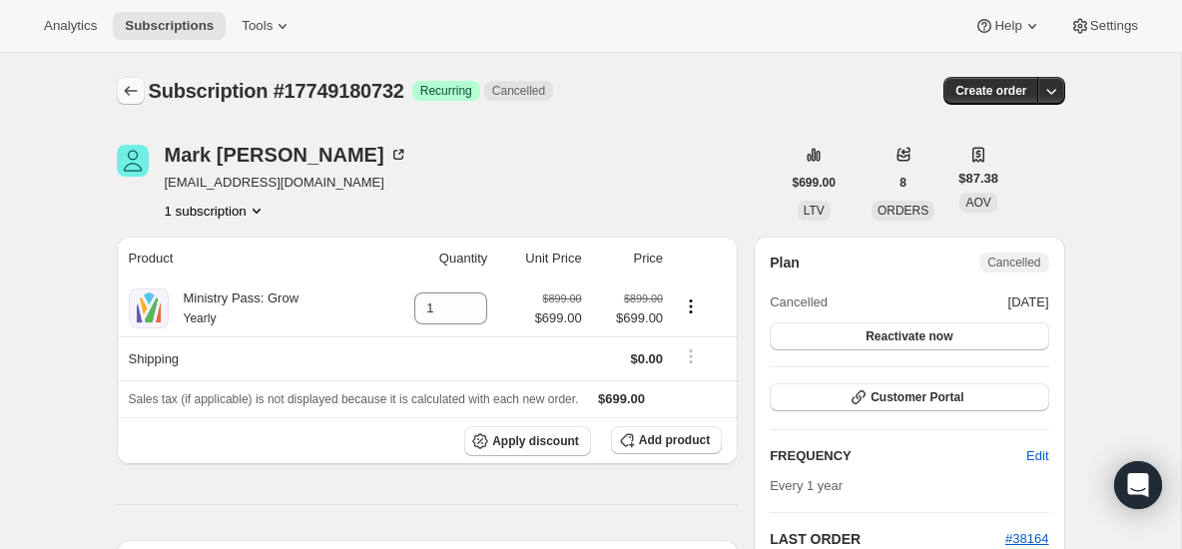
click at [117, 95] on button "Subscriptions" at bounding box center [131, 91] width 28 height 28
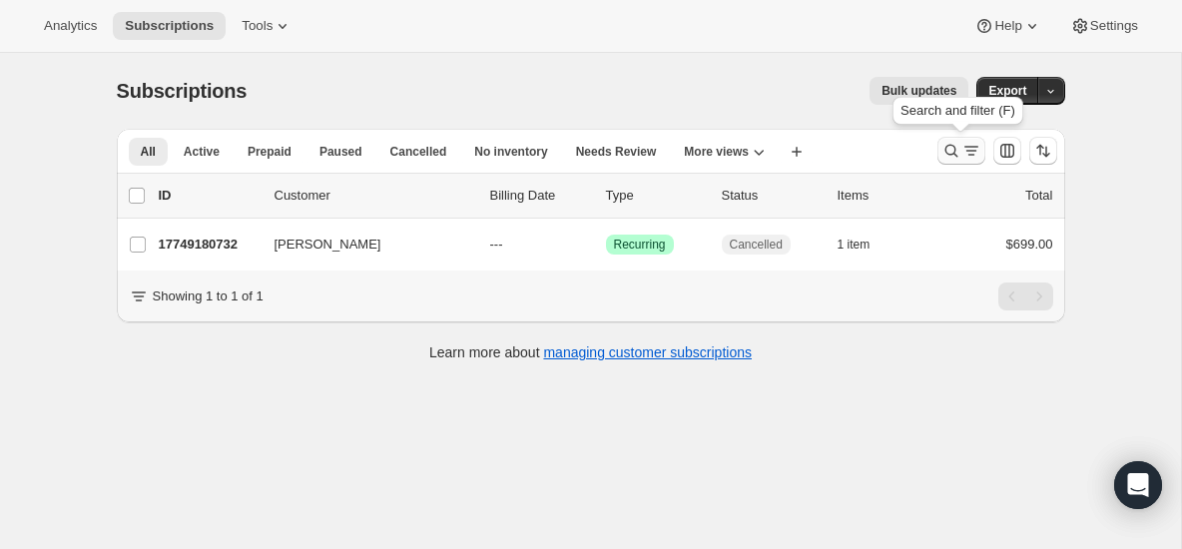
click at [957, 150] on icon "Search and filter results" at bounding box center [952, 151] width 20 height 20
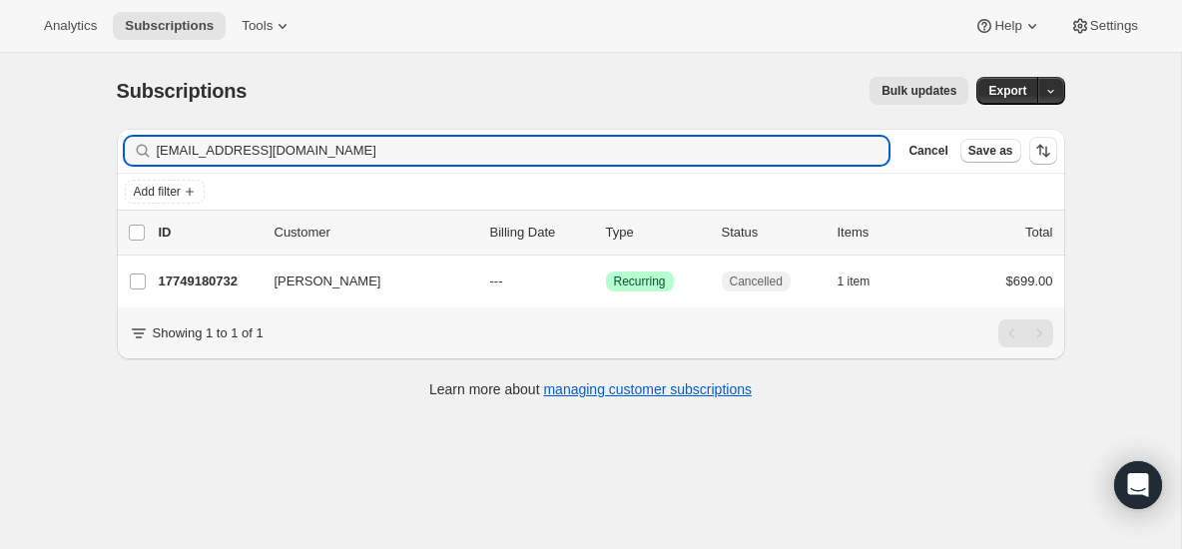
type input "houstoncano@yahoo.com"
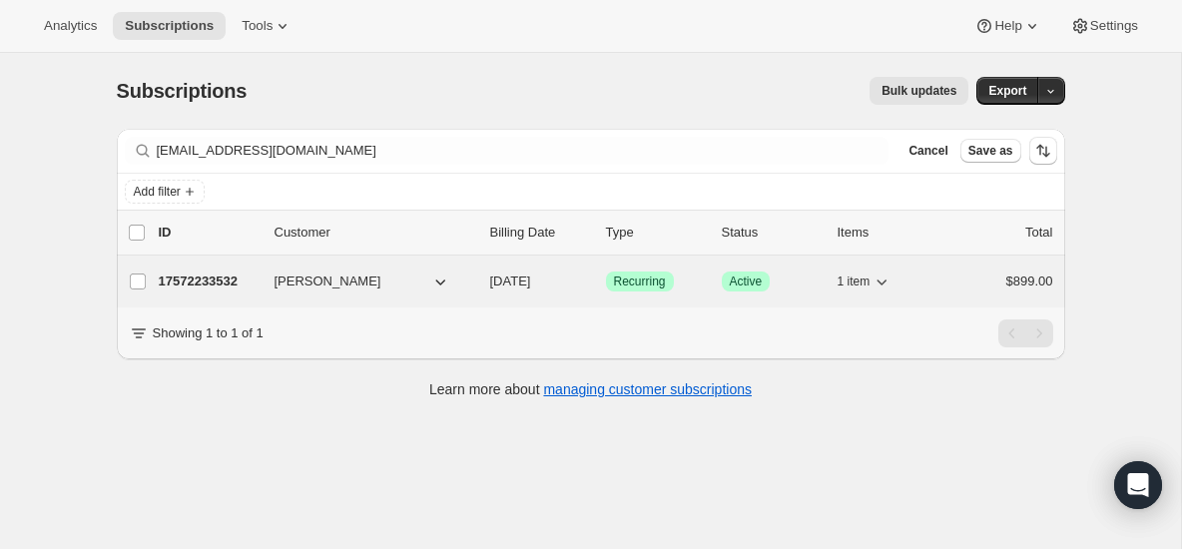
click at [173, 292] on div "17572233532 houston cano 09/16/2025 Success Recurring Success Active 1 item $89…" at bounding box center [606, 282] width 895 height 28
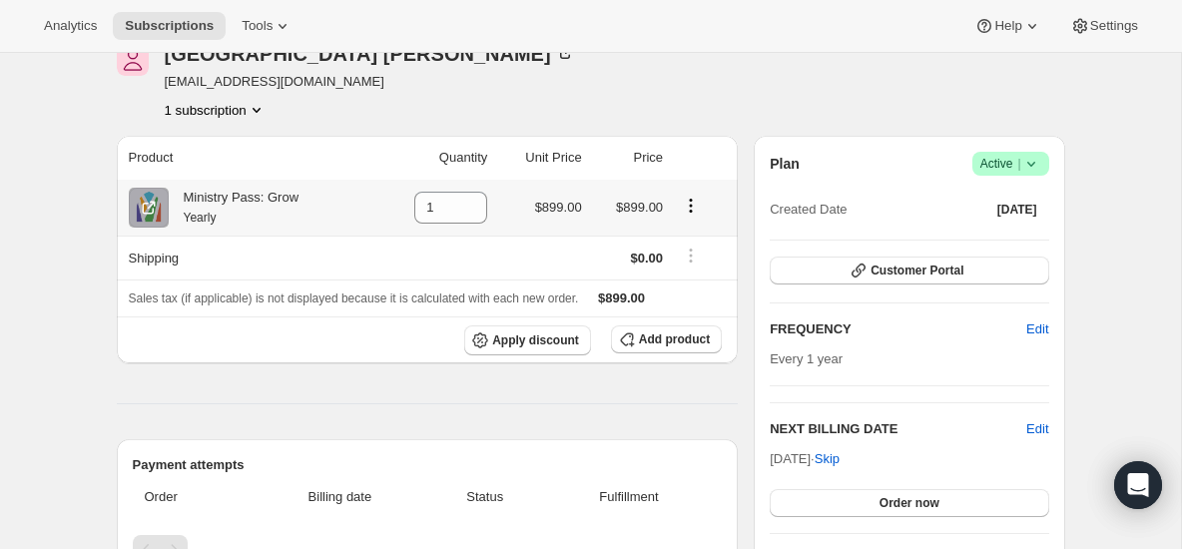
scroll to position [107, 0]
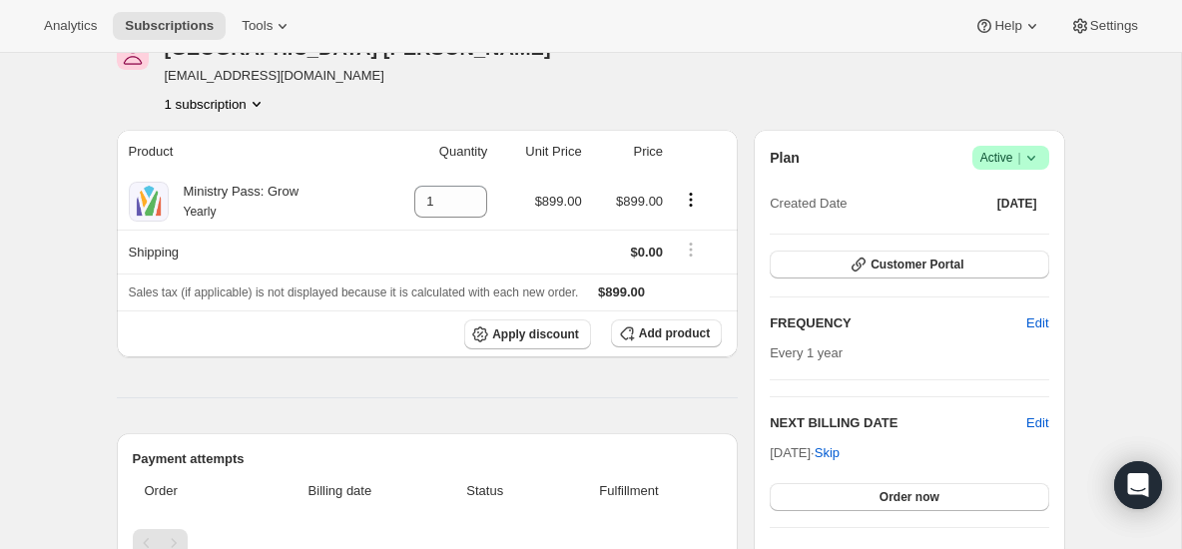
click at [1038, 157] on icon at bounding box center [1032, 158] width 20 height 20
click at [970, 228] on span "Cancel subscription" at bounding box center [1005, 231] width 113 height 15
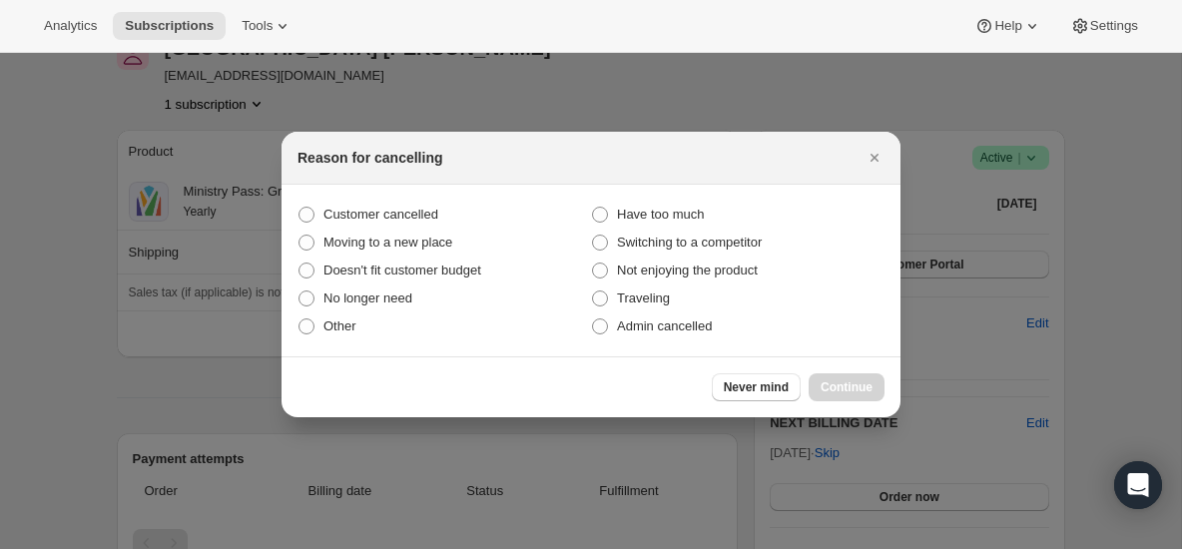
scroll to position [0, 0]
click at [429, 224] on span "Customer cancelled" at bounding box center [381, 215] width 115 height 20
click at [300, 208] on input "Customer cancelled" at bounding box center [299, 207] width 1 height 1
radio input "true"
click at [825, 373] on button "Continue" at bounding box center [847, 387] width 76 height 28
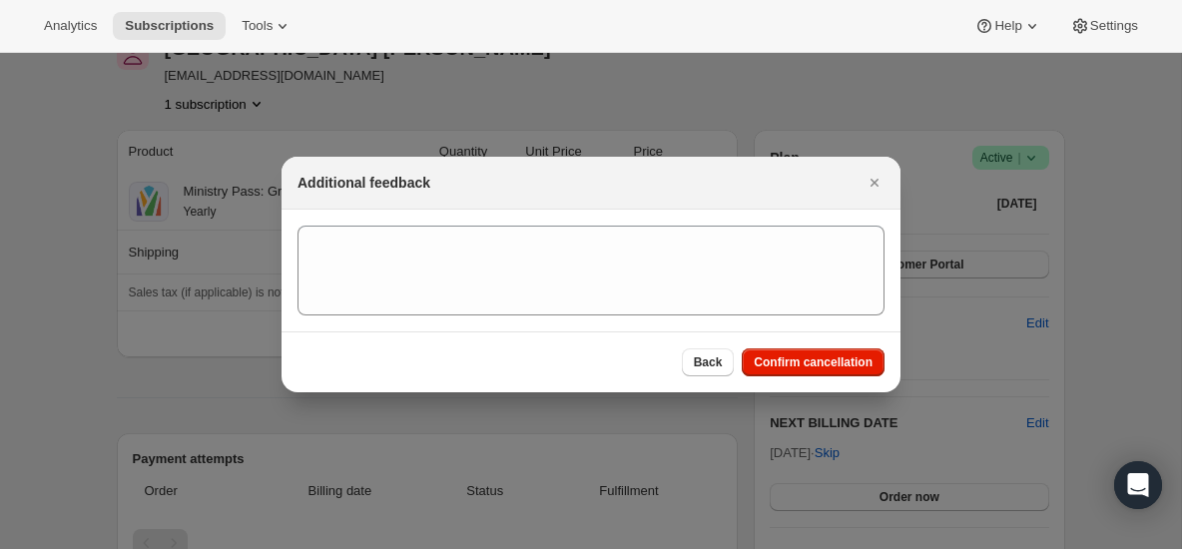
click at [698, 319] on section ":rfu:" at bounding box center [591, 271] width 619 height 122
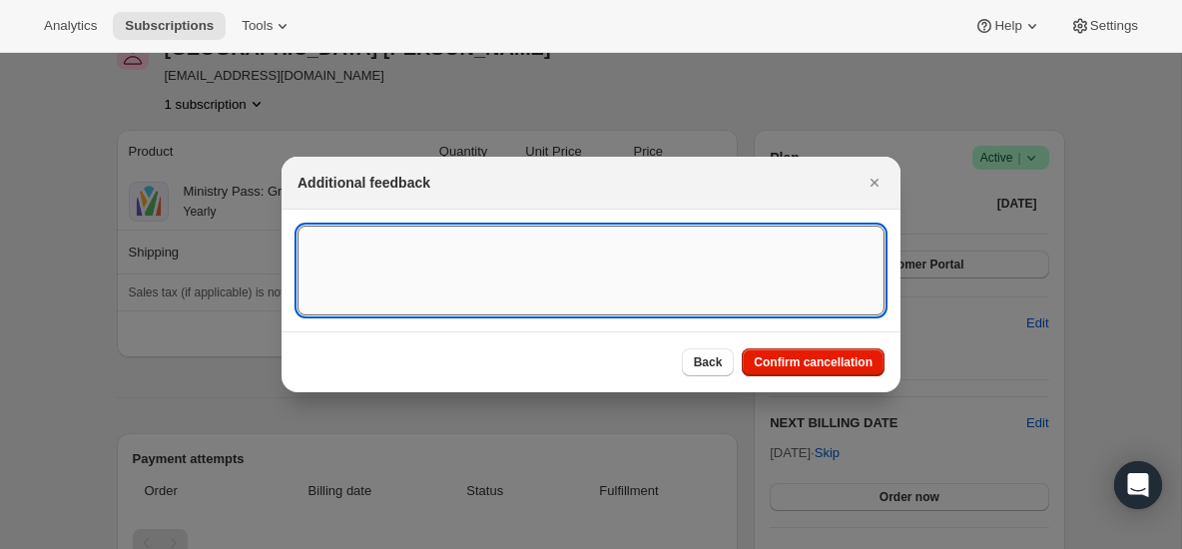
click at [674, 286] on textarea ":rfu:" at bounding box center [591, 271] width 587 height 90
type textarea "canceled on 9/15"
click at [850, 370] on button "Confirm cancellation" at bounding box center [813, 363] width 143 height 28
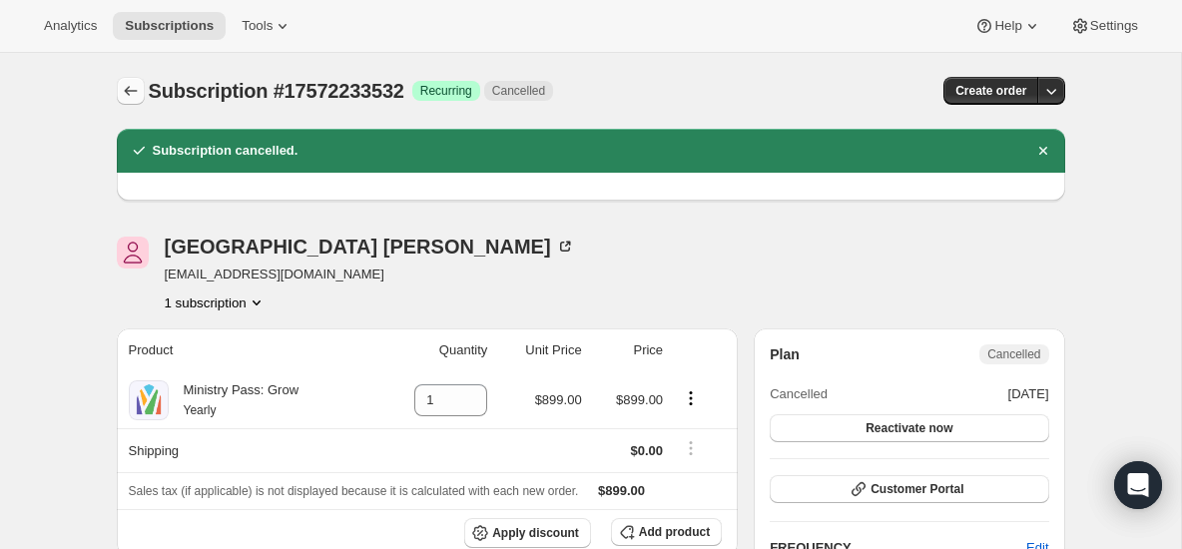
click at [133, 87] on icon "Subscriptions" at bounding box center [131, 91] width 20 height 20
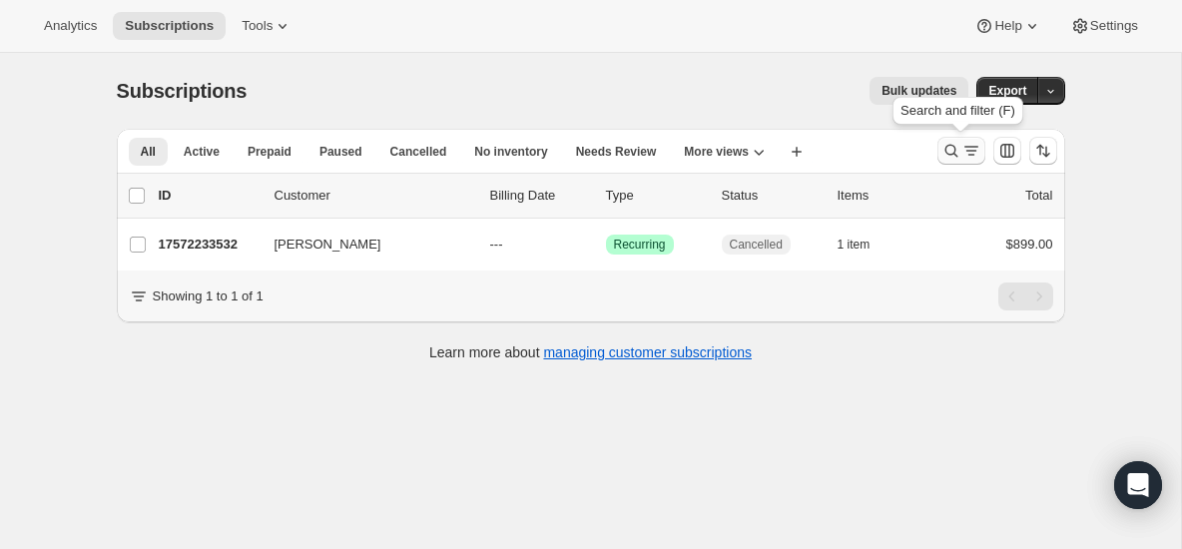
click at [962, 152] on icon "Search and filter results" at bounding box center [972, 151] width 20 height 20
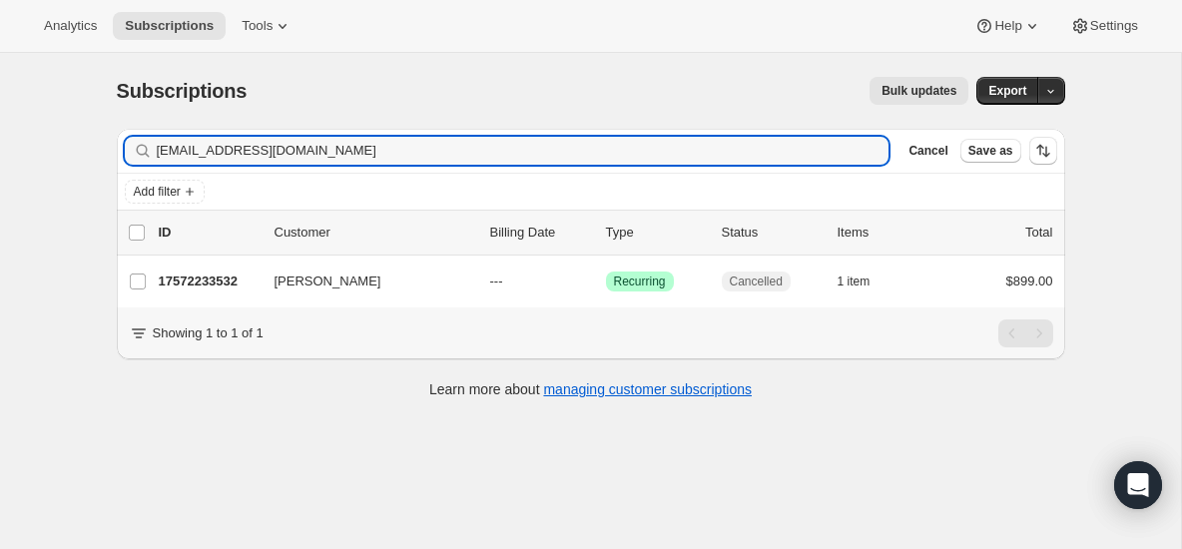
type input "mfleming@fbcnewnan.org"
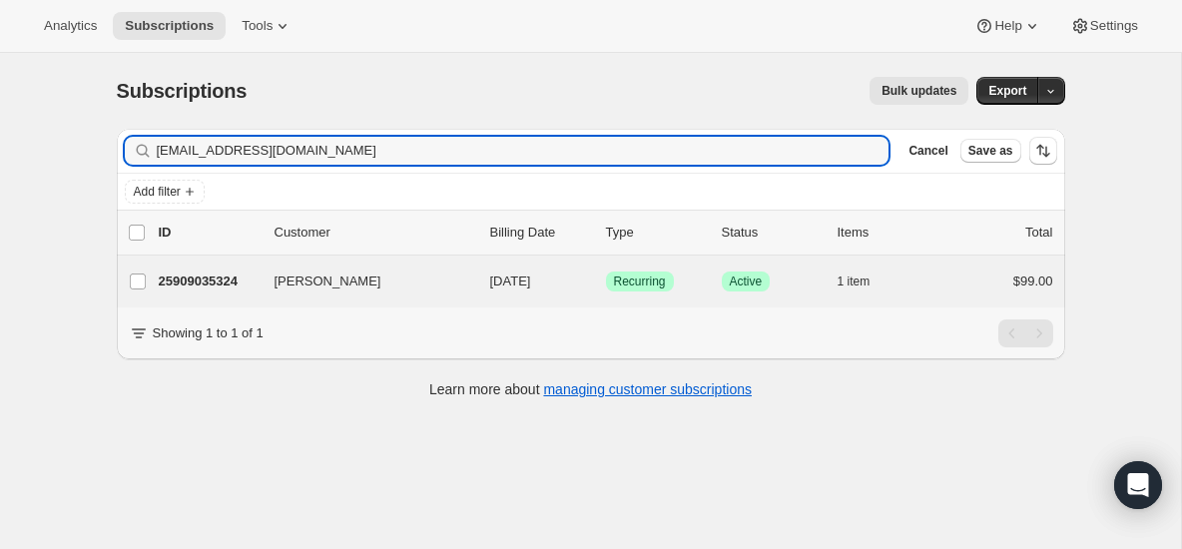
click at [222, 300] on div "Mack Fleming 25909035324 Mack Fleming 09/16/2025 Success Recurring Success Acti…" at bounding box center [591, 282] width 949 height 52
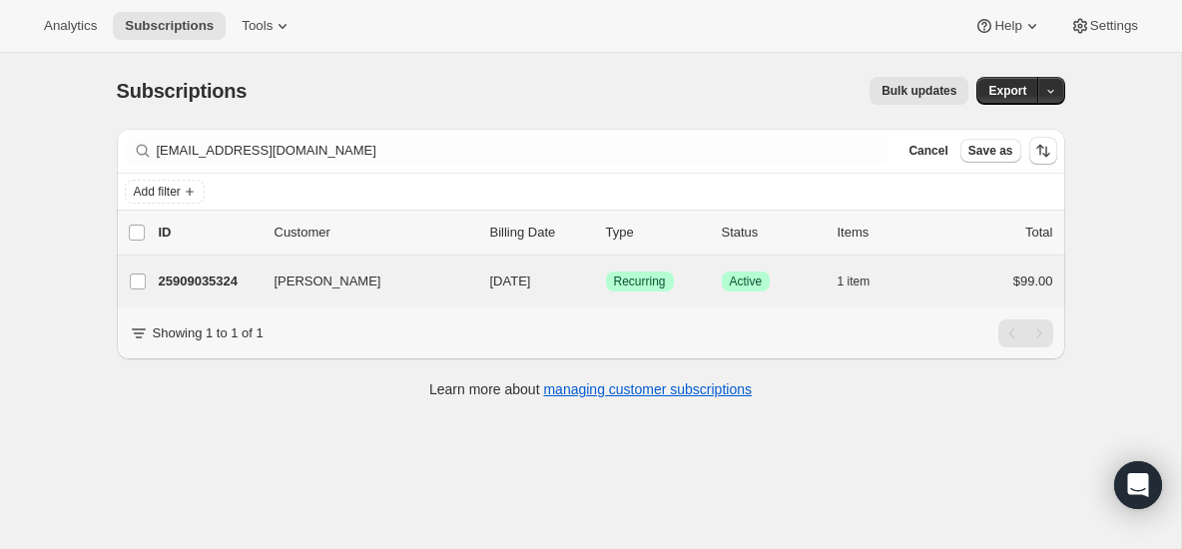
click at [193, 296] on div "Mack Fleming 25909035324 Mack Fleming 09/16/2025 Success Recurring Success Acti…" at bounding box center [591, 282] width 949 height 52
click at [227, 287] on p "25909035324" at bounding box center [209, 282] width 100 height 20
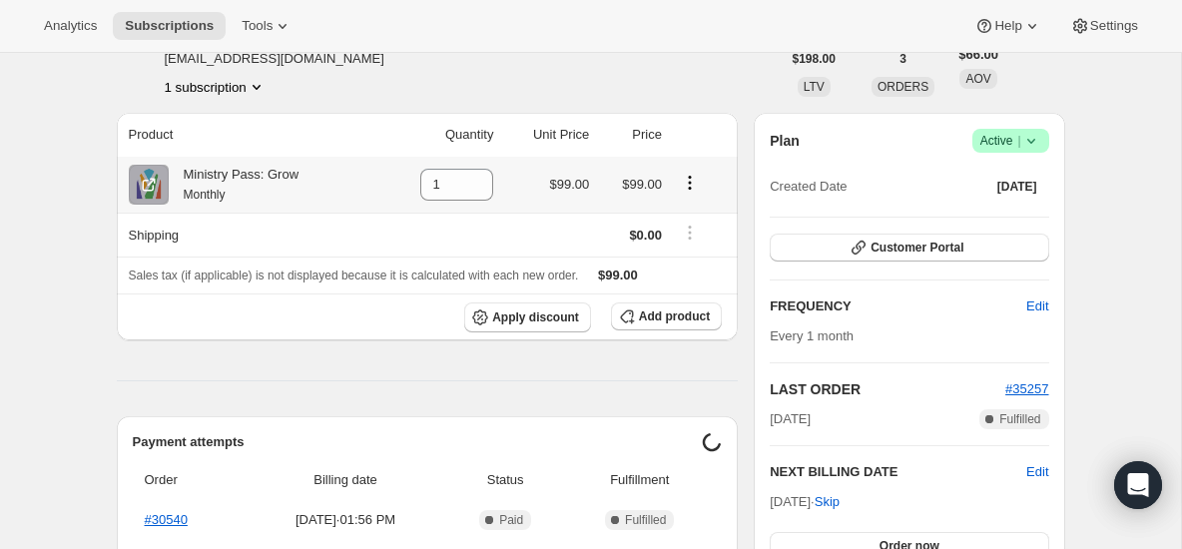
scroll to position [122, 0]
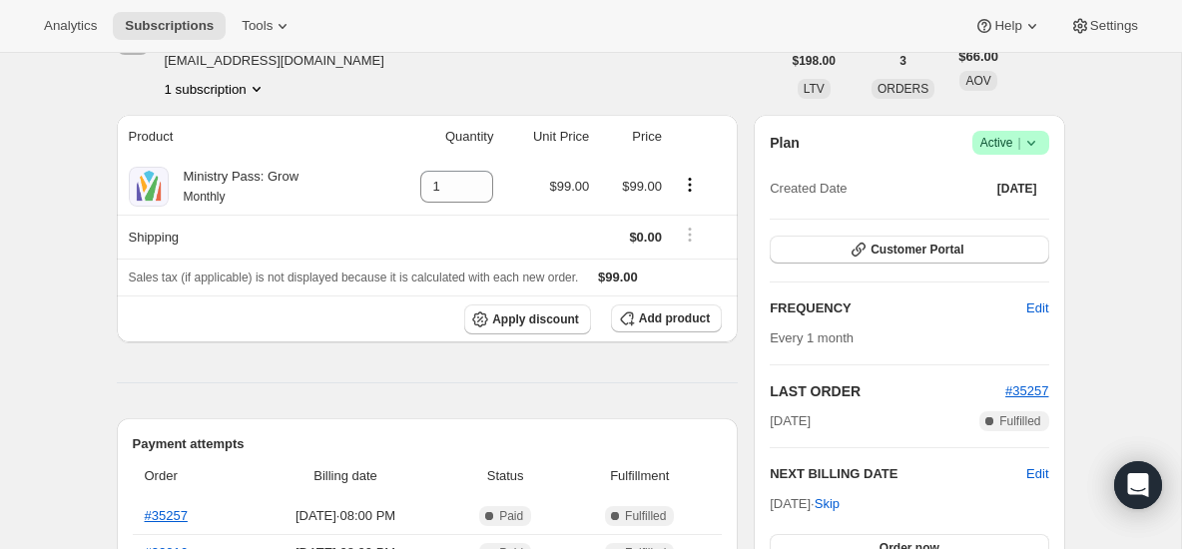
click at [1037, 133] on icon at bounding box center [1032, 143] width 20 height 20
click at [972, 207] on span "Cancel subscription" at bounding box center [1005, 217] width 113 height 20
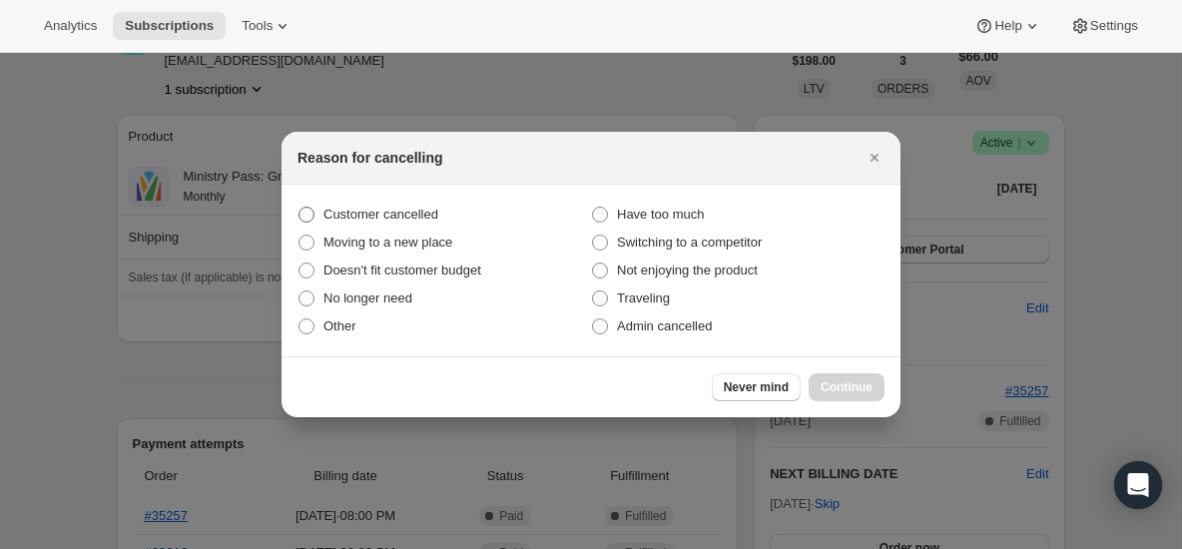
click at [407, 204] on label "Customer cancelled" at bounding box center [445, 215] width 294 height 28
click at [300, 207] on input "Customer cancelled" at bounding box center [299, 207] width 1 height 1
radio input "true"
click at [865, 404] on div "Never mind Continue" at bounding box center [591, 387] width 619 height 61
click at [851, 386] on span "Continue" at bounding box center [847, 387] width 52 height 16
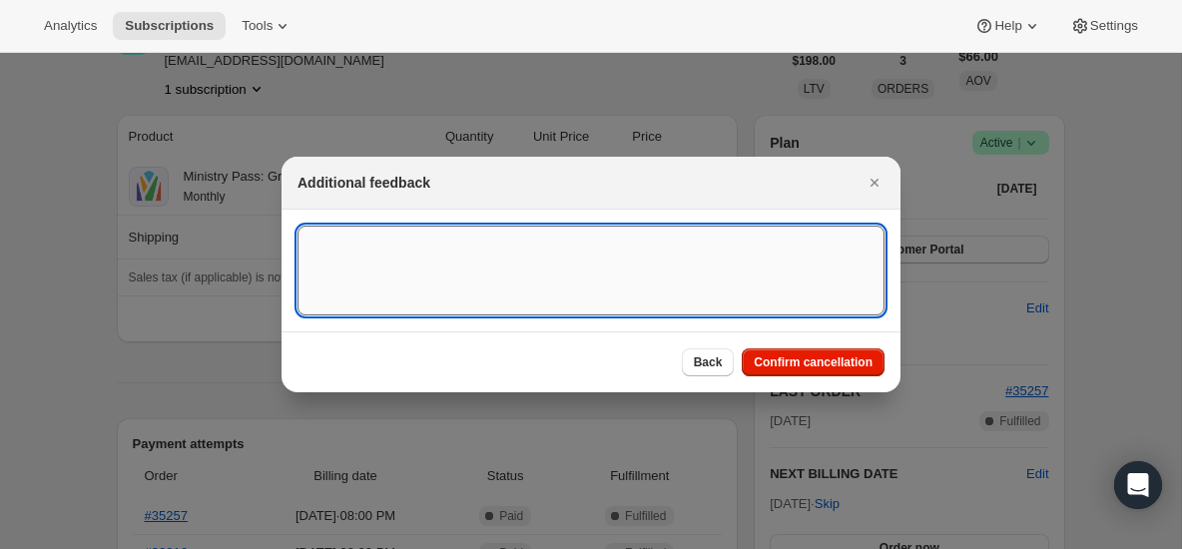
click at [593, 289] on textarea ":rm6:" at bounding box center [591, 271] width 587 height 90
type textarea "Canceled on 9/15"
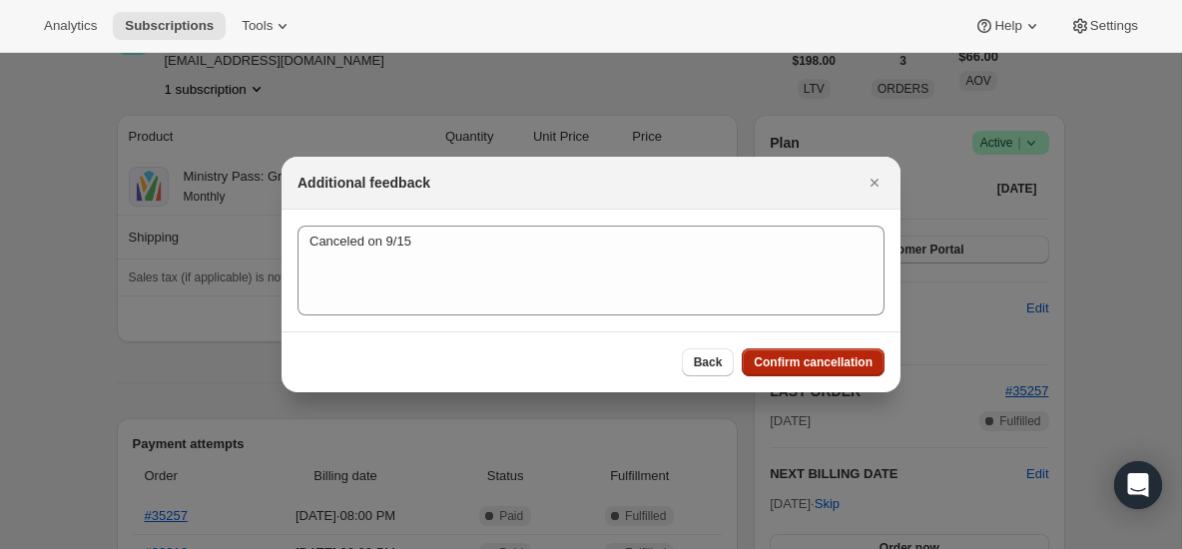
click at [801, 356] on span "Confirm cancellation" at bounding box center [813, 363] width 119 height 16
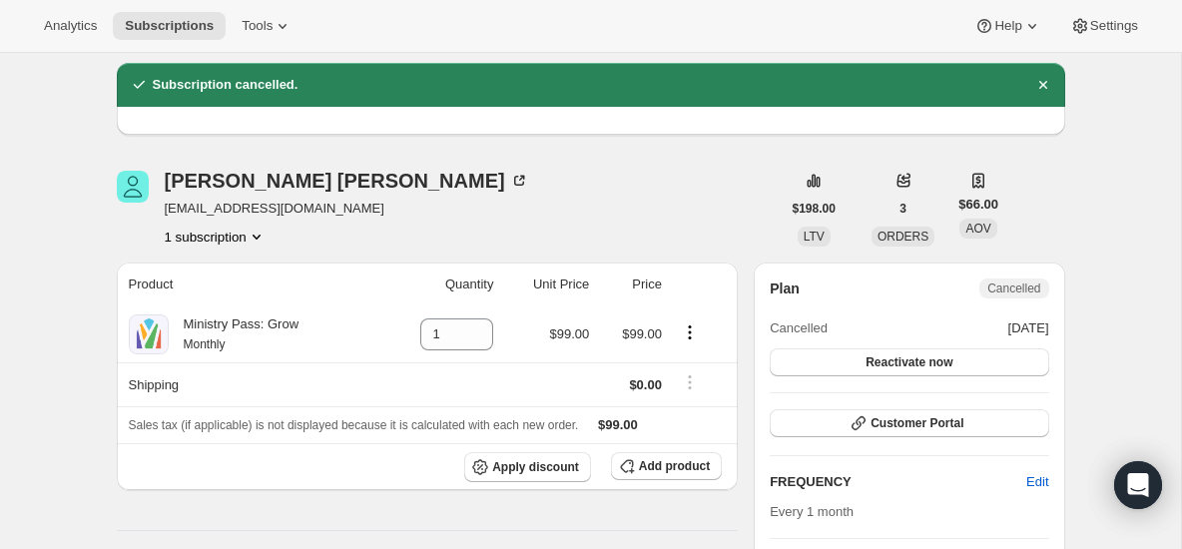
scroll to position [0, 0]
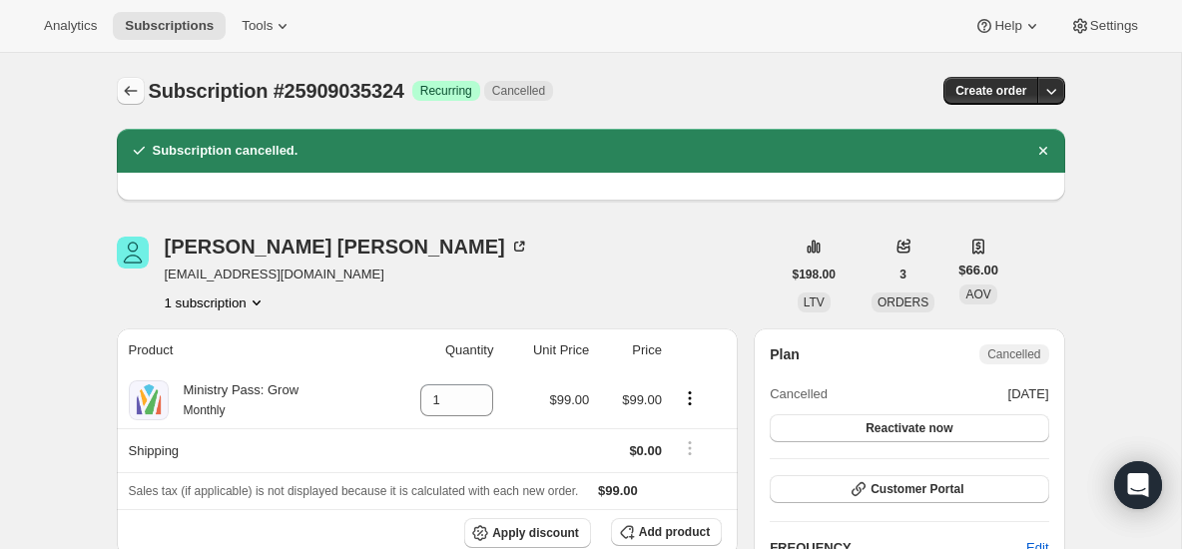
click at [127, 87] on icon "Subscriptions" at bounding box center [131, 91] width 20 height 20
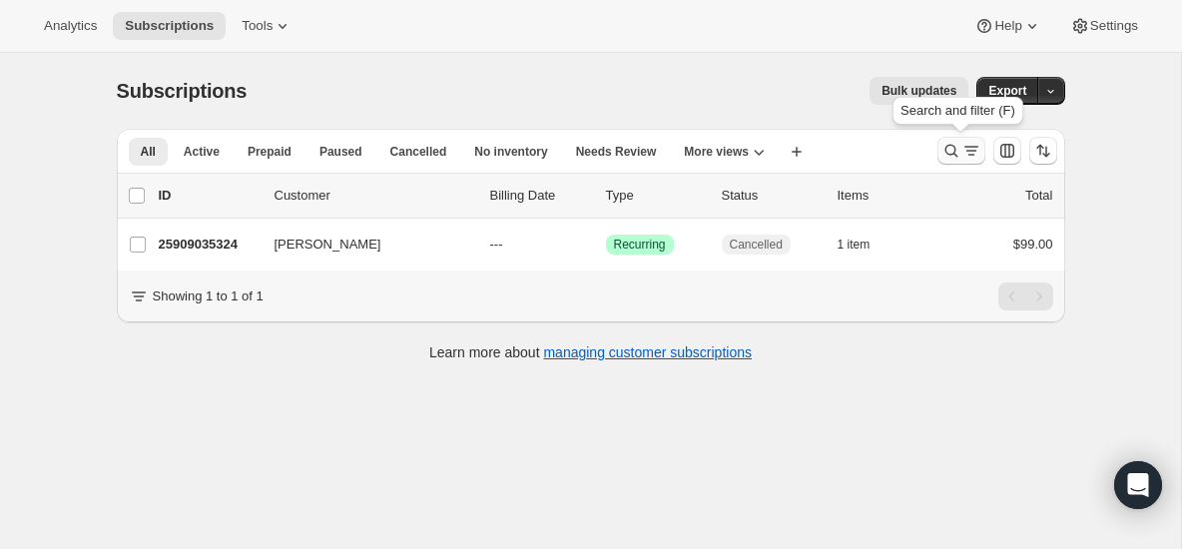
click at [950, 148] on icon "Search and filter results" at bounding box center [952, 151] width 20 height 20
